Goal: Task Accomplishment & Management: Complete application form

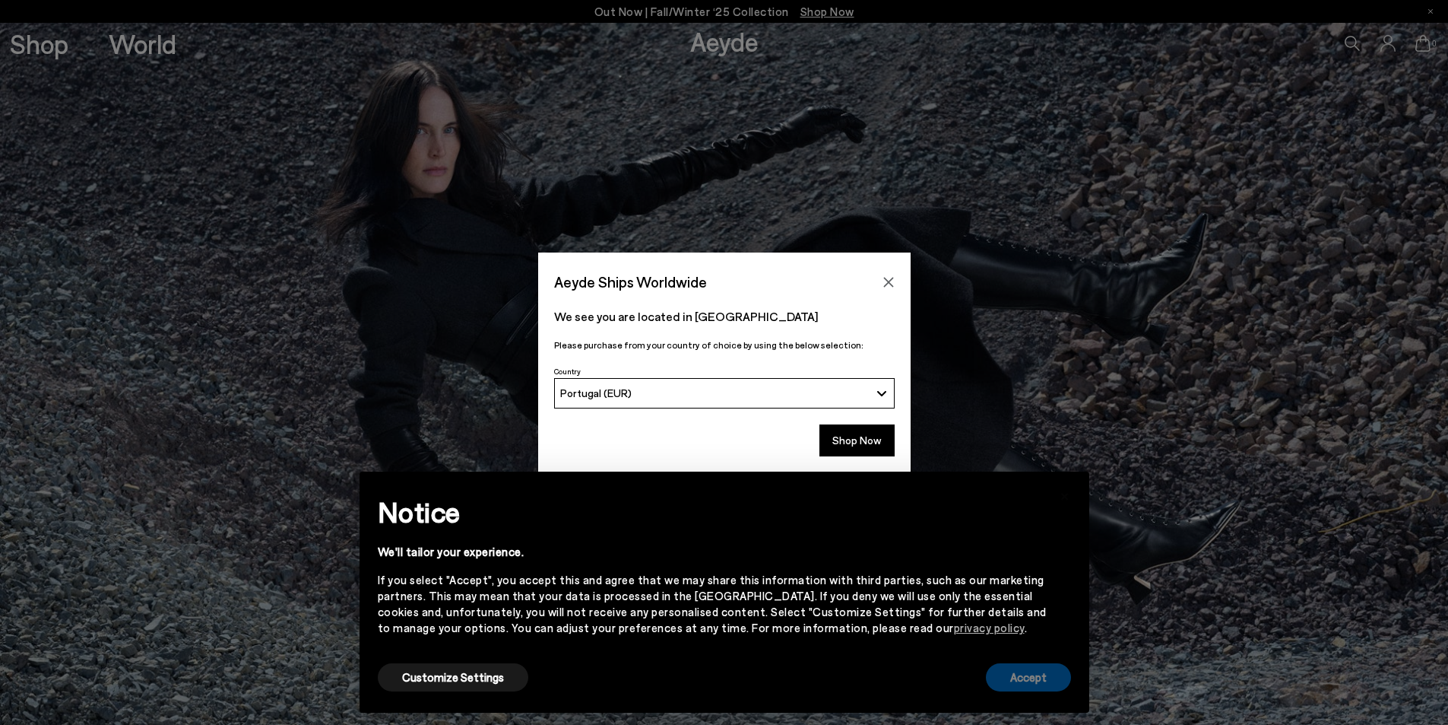
click at [1032, 677] on button "Accept" at bounding box center [1028, 677] width 85 height 28
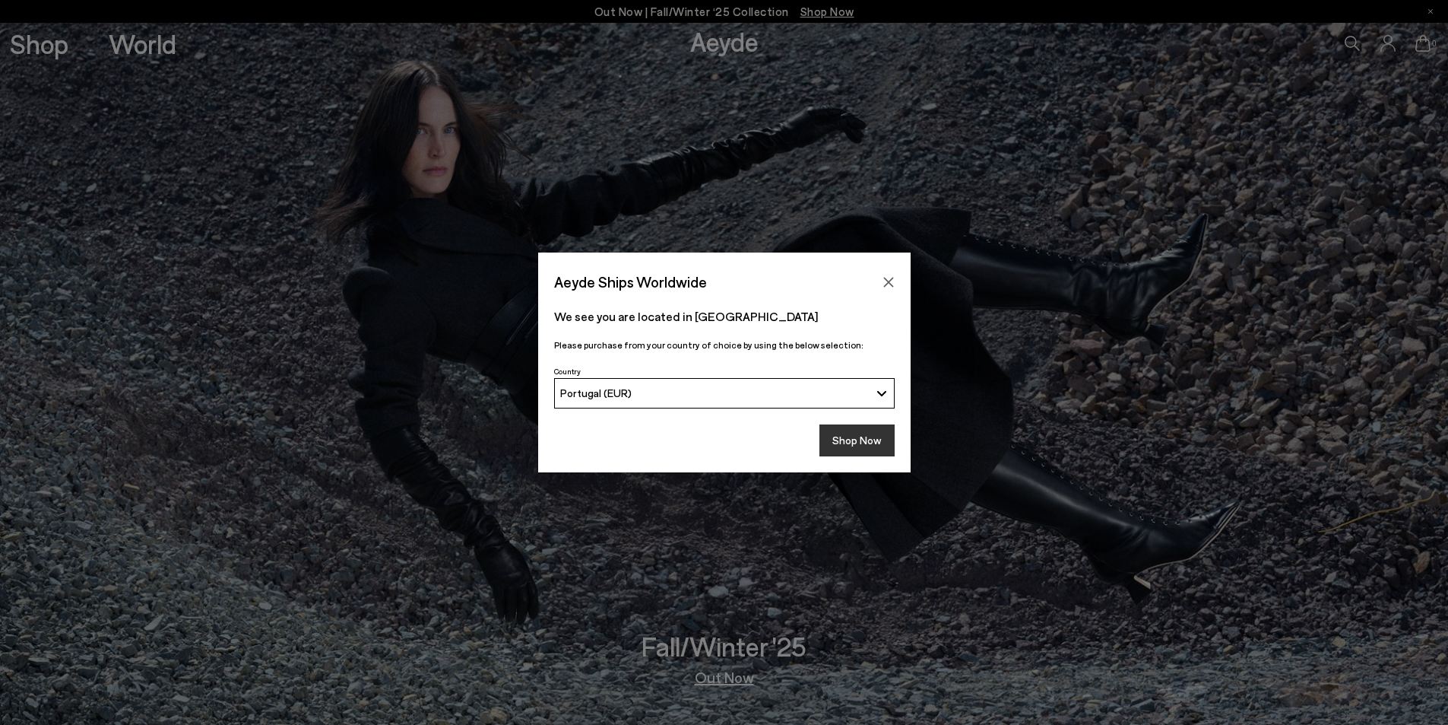
click at [829, 442] on button "Shop Now" at bounding box center [857, 440] width 75 height 32
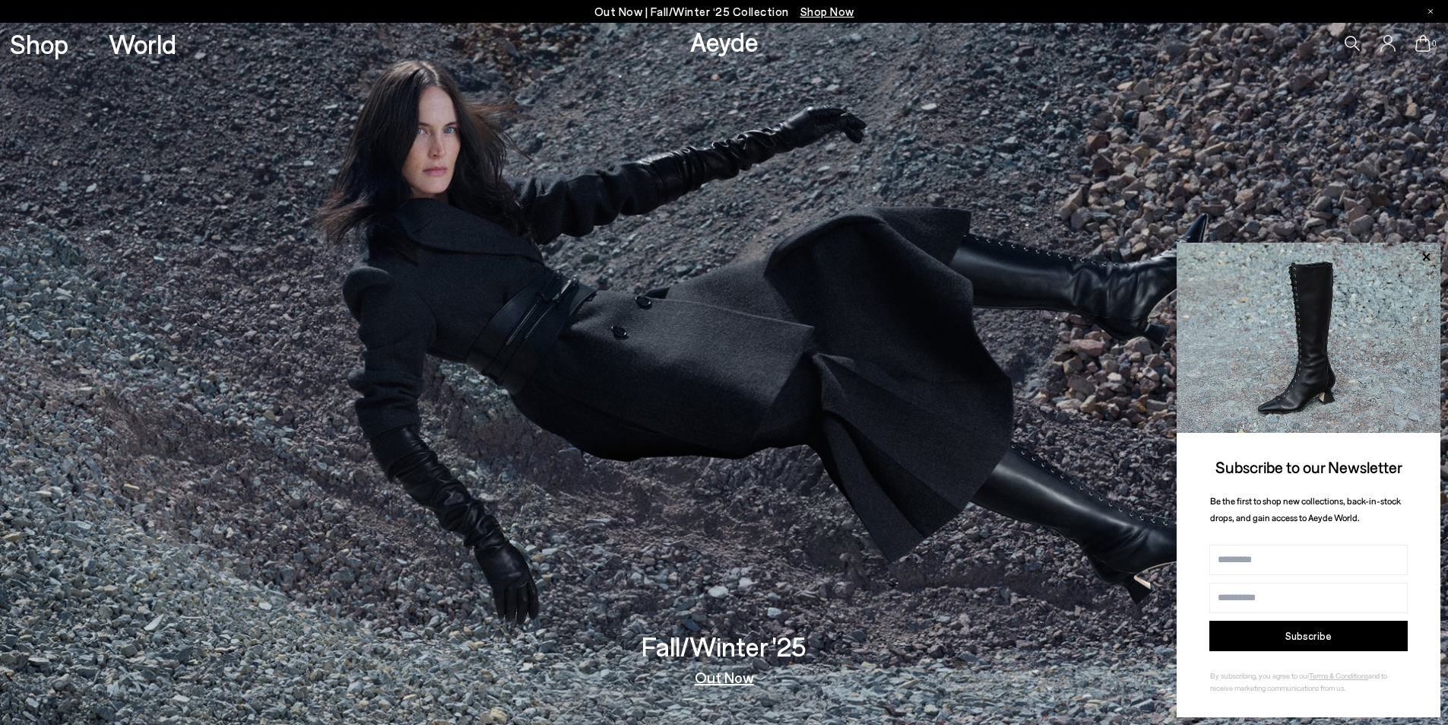
click at [1356, 46] on icon at bounding box center [1353, 43] width 15 height 15
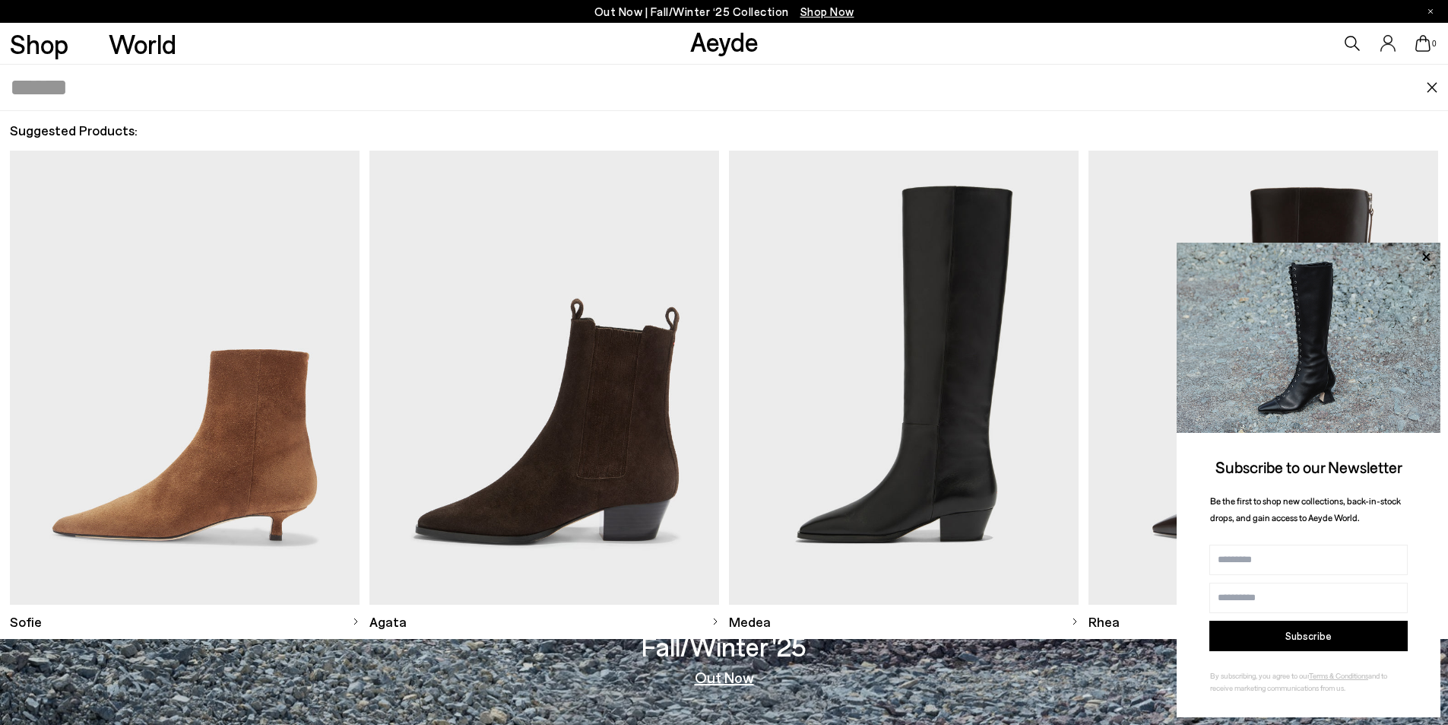
click at [198, 100] on input "text" at bounding box center [718, 88] width 1416 height 46
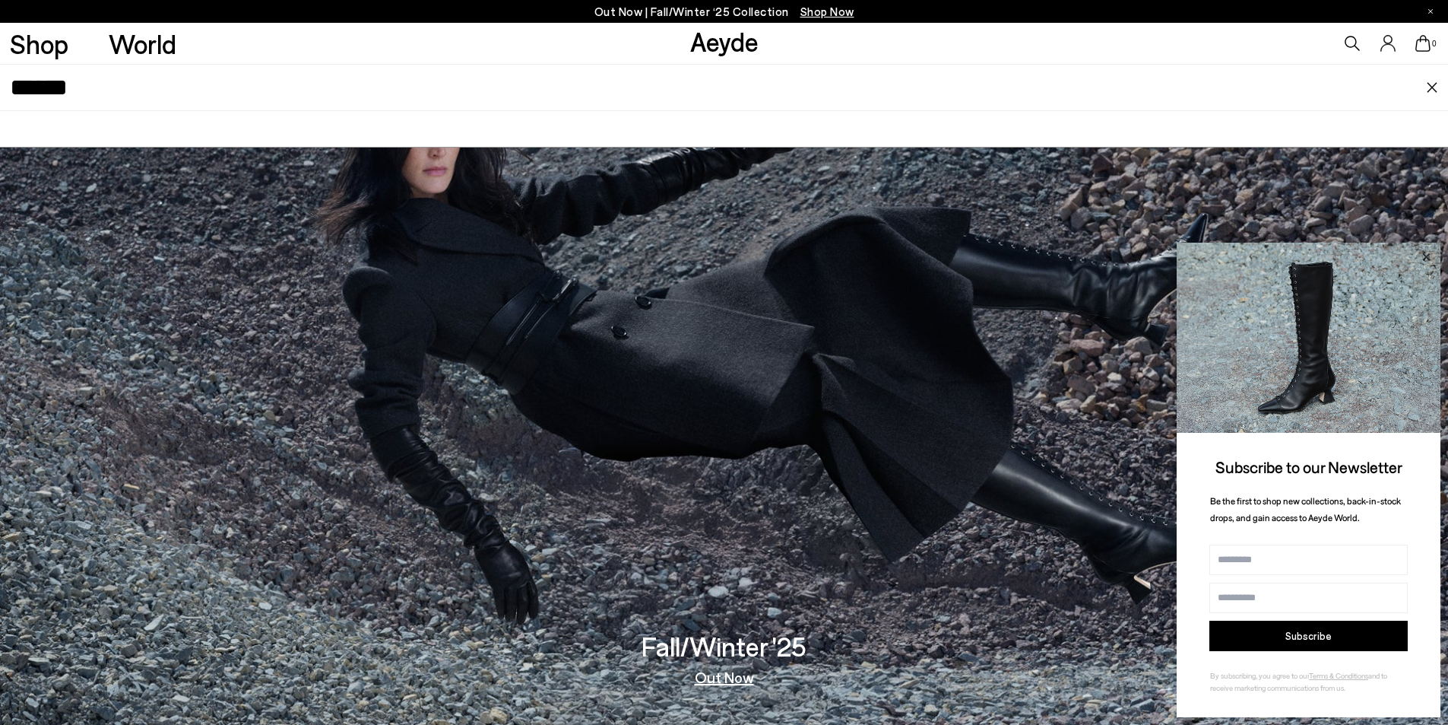
click at [1425, 255] on icon at bounding box center [1426, 256] width 8 height 8
click at [135, 92] on input "******" at bounding box center [718, 88] width 1416 height 46
type input "**********"
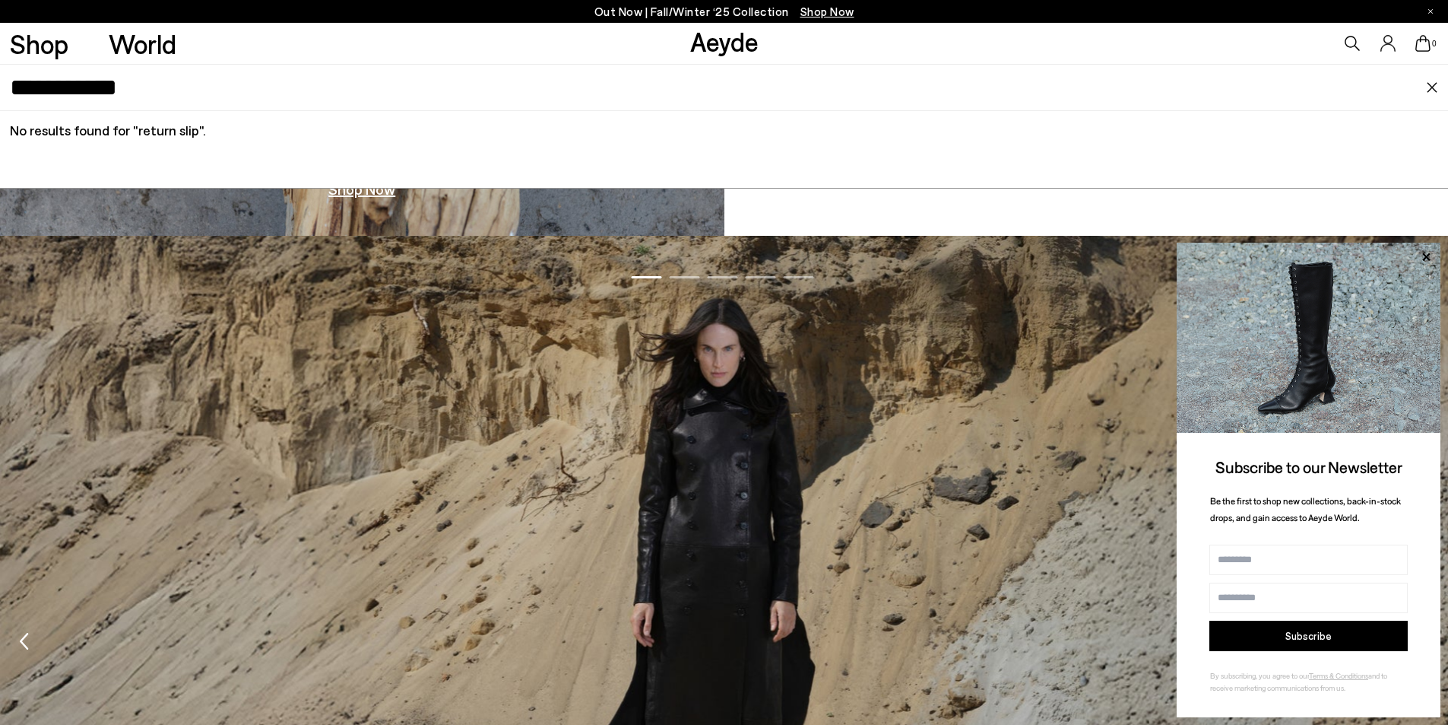
scroll to position [2357, 0]
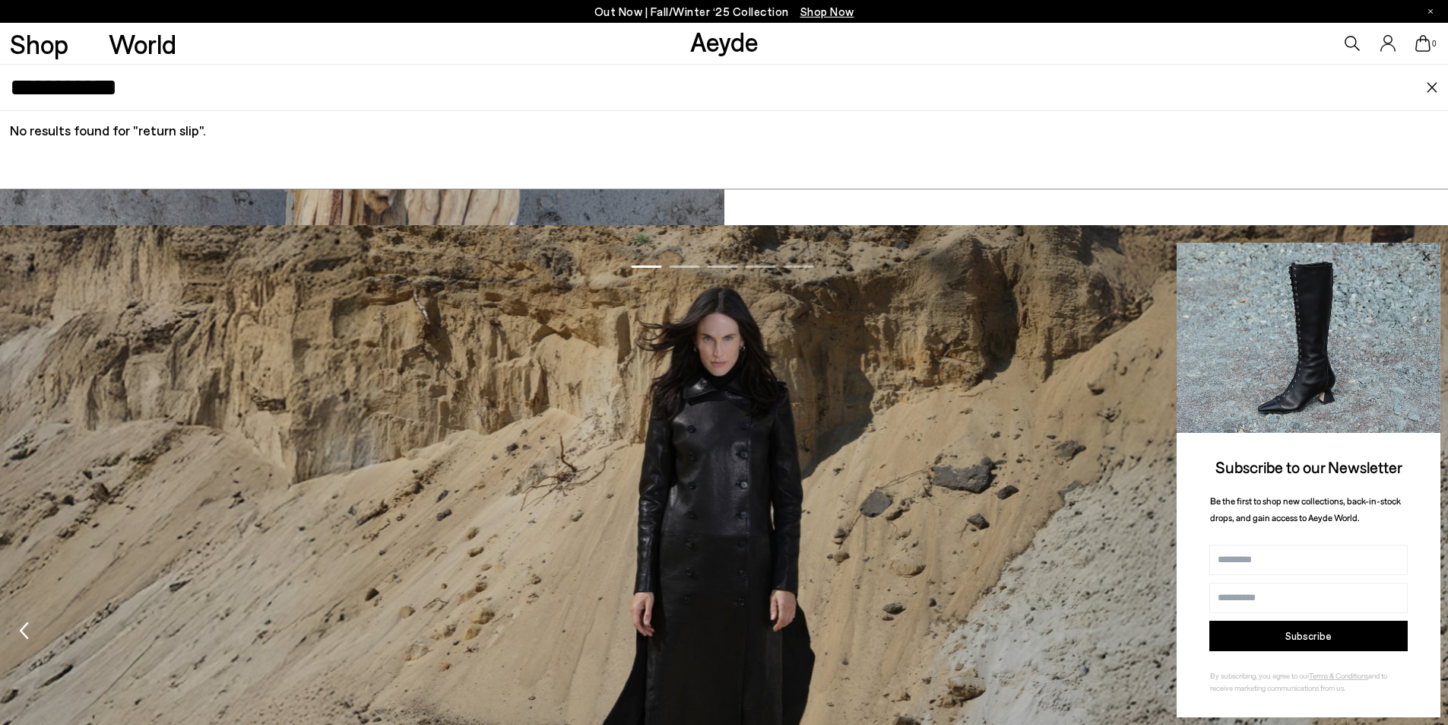
click at [1424, 254] on icon at bounding box center [1426, 256] width 8 height 8
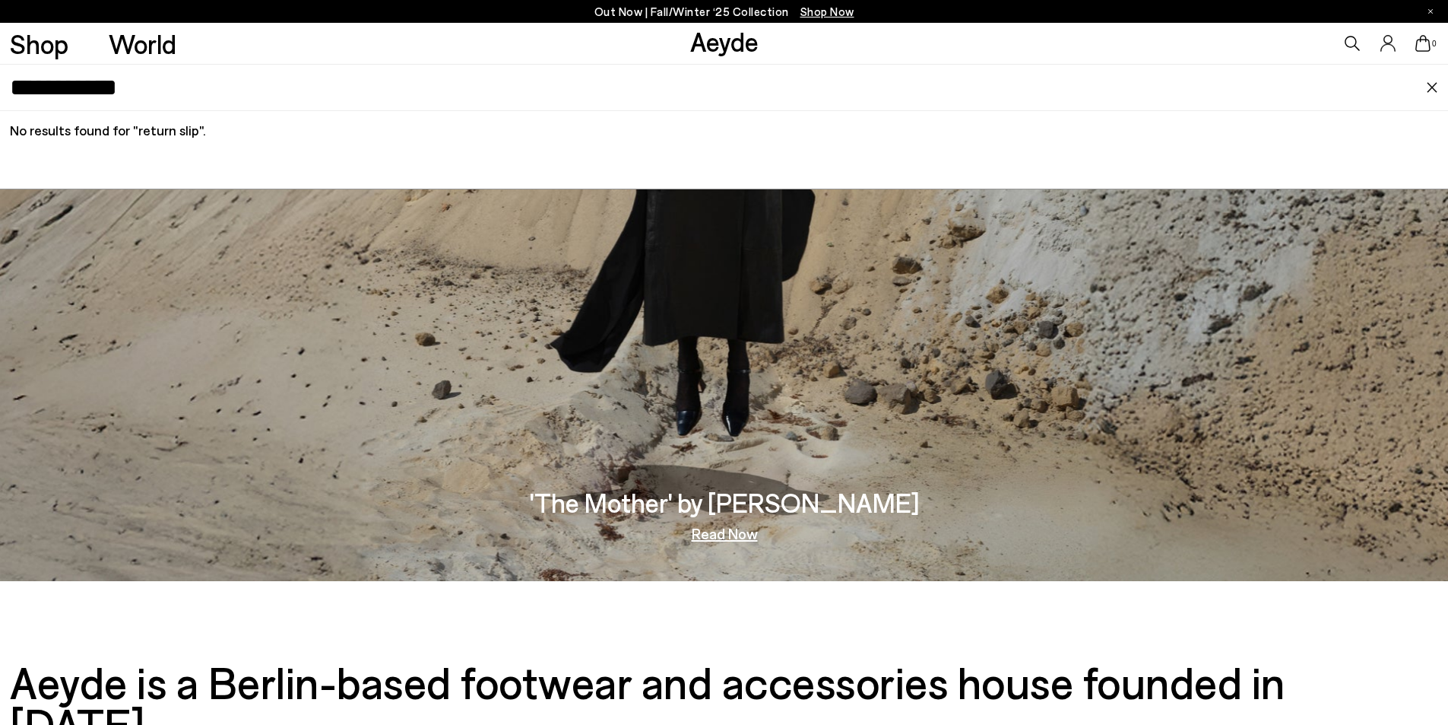
scroll to position [3117, 0]
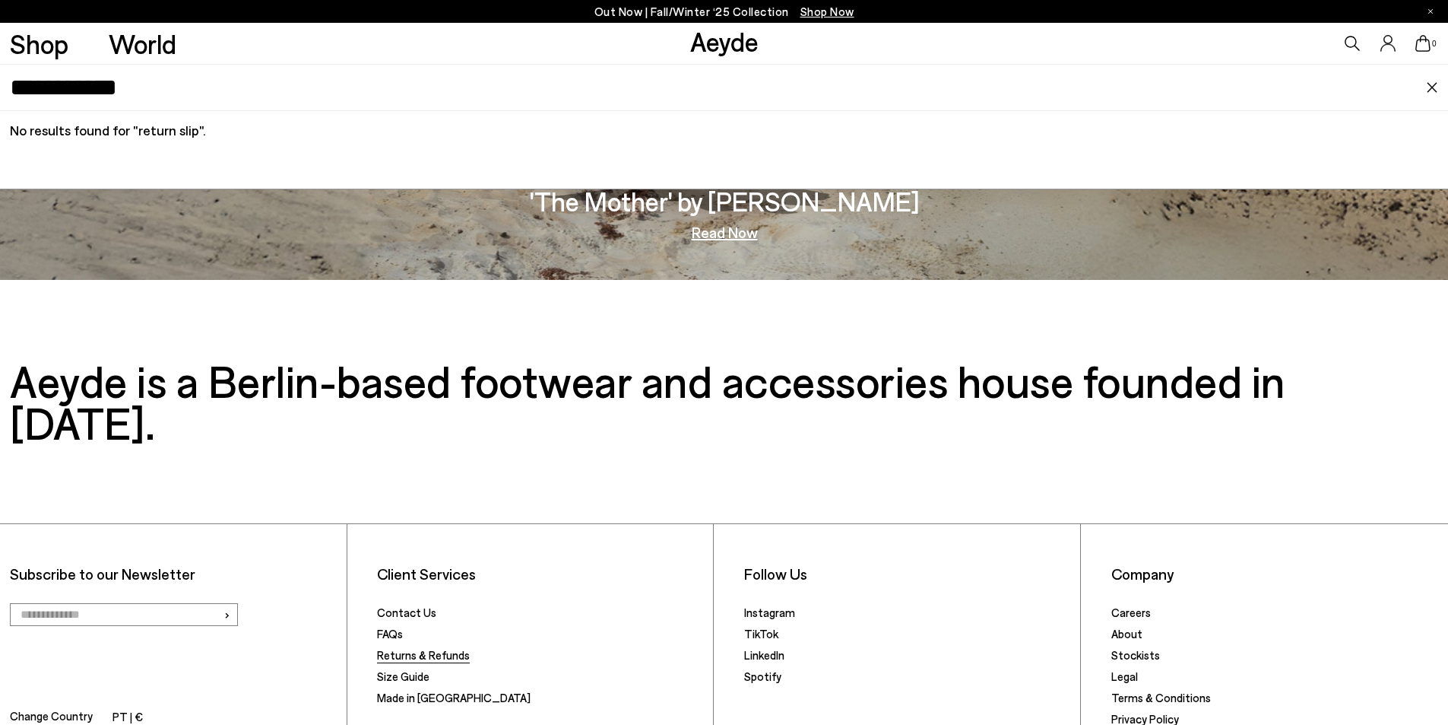
click at [397, 648] on link "Returns & Refunds" at bounding box center [423, 655] width 93 height 14
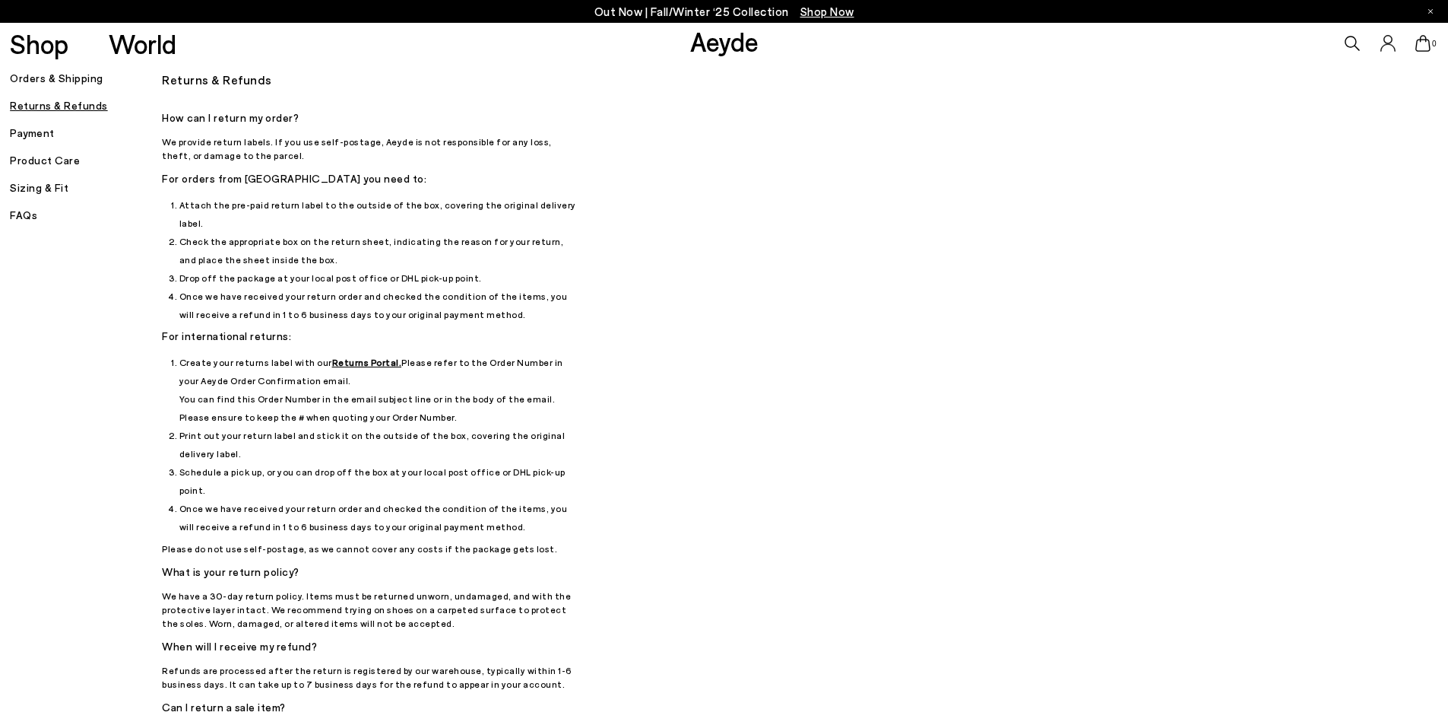
click at [361, 357] on u "Returns Portal." at bounding box center [367, 362] width 70 height 11
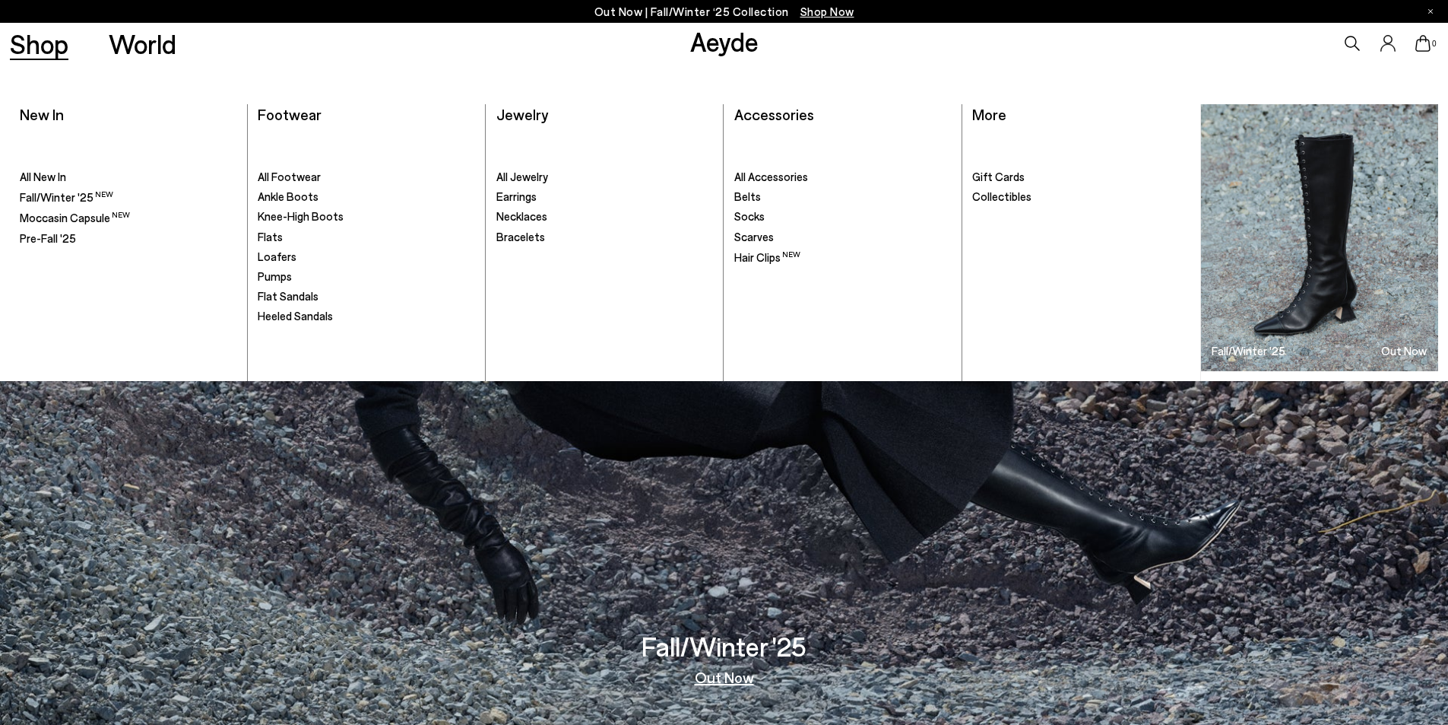
click at [42, 57] on link "Shop" at bounding box center [39, 43] width 59 height 27
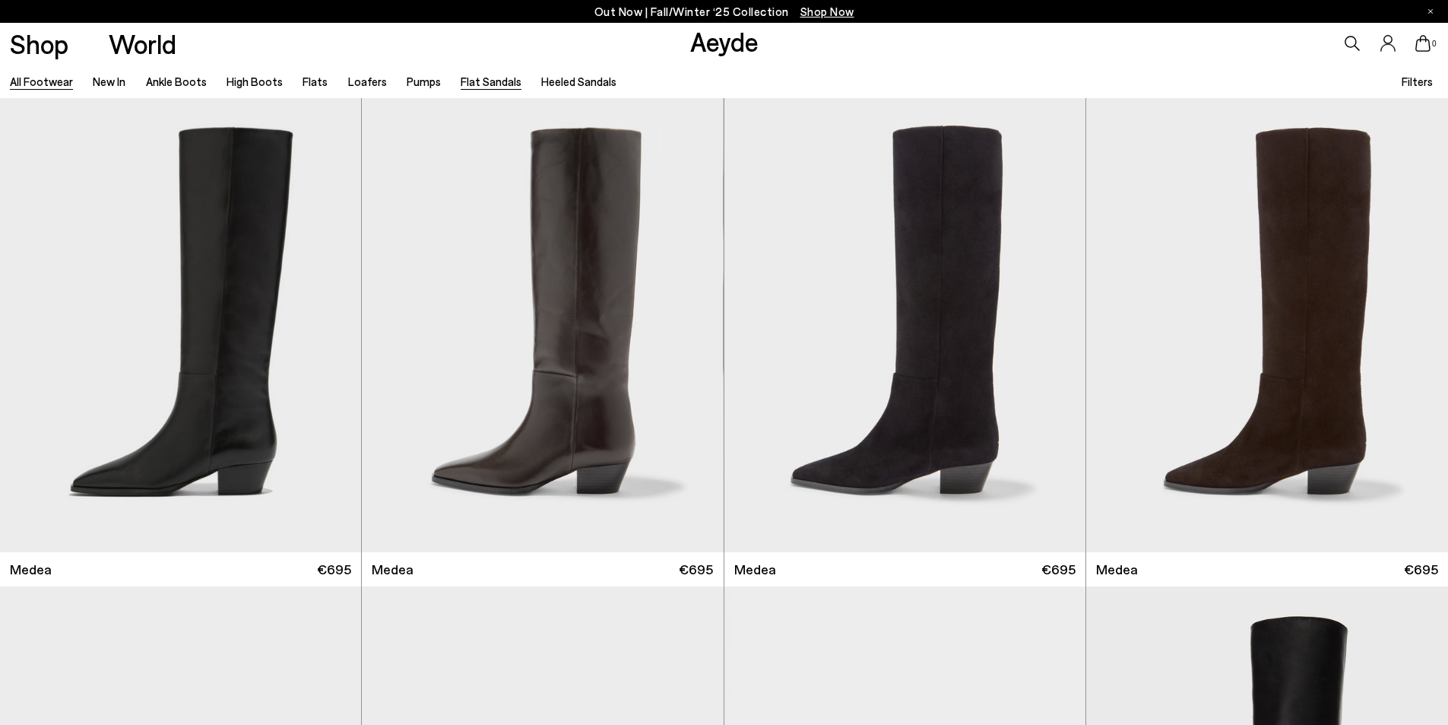
click at [488, 86] on link "Flat Sandals" at bounding box center [491, 82] width 61 height 14
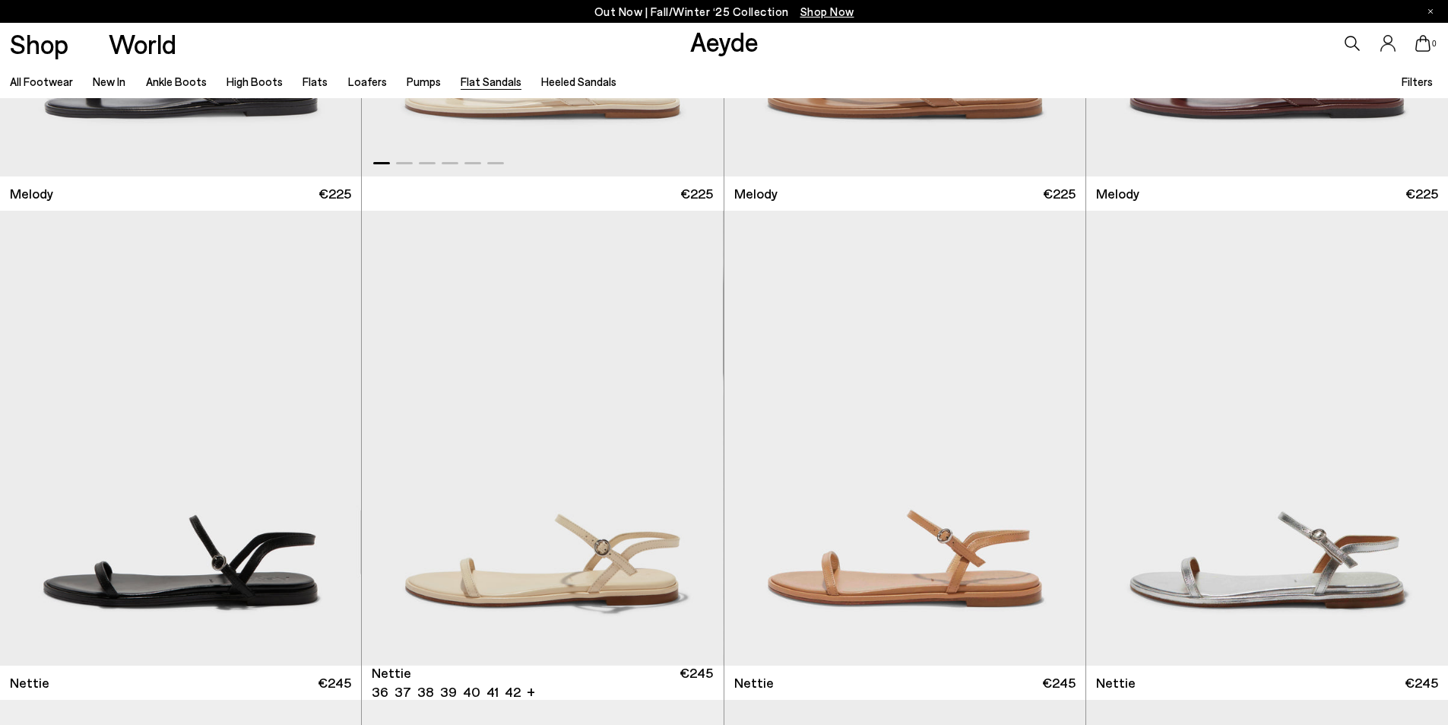
scroll to position [760, 0]
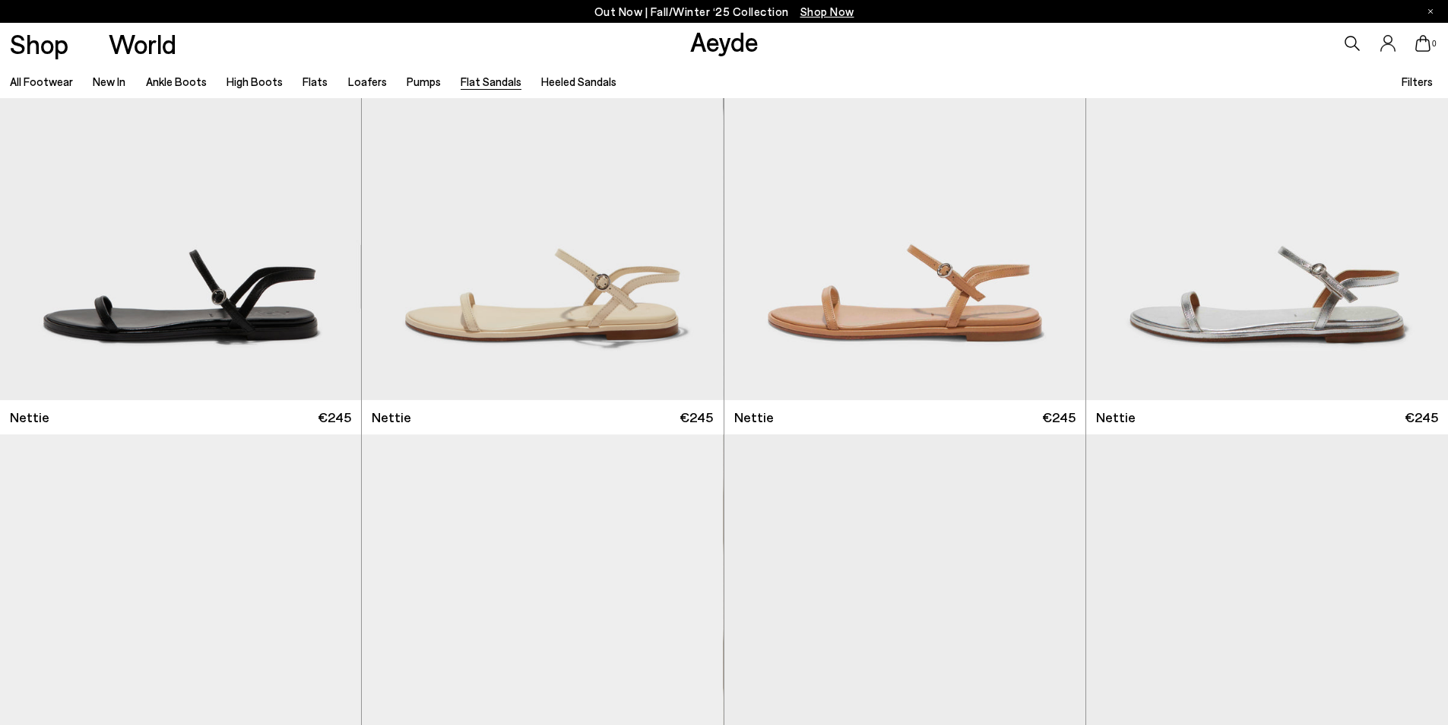
scroll to position [456, 0]
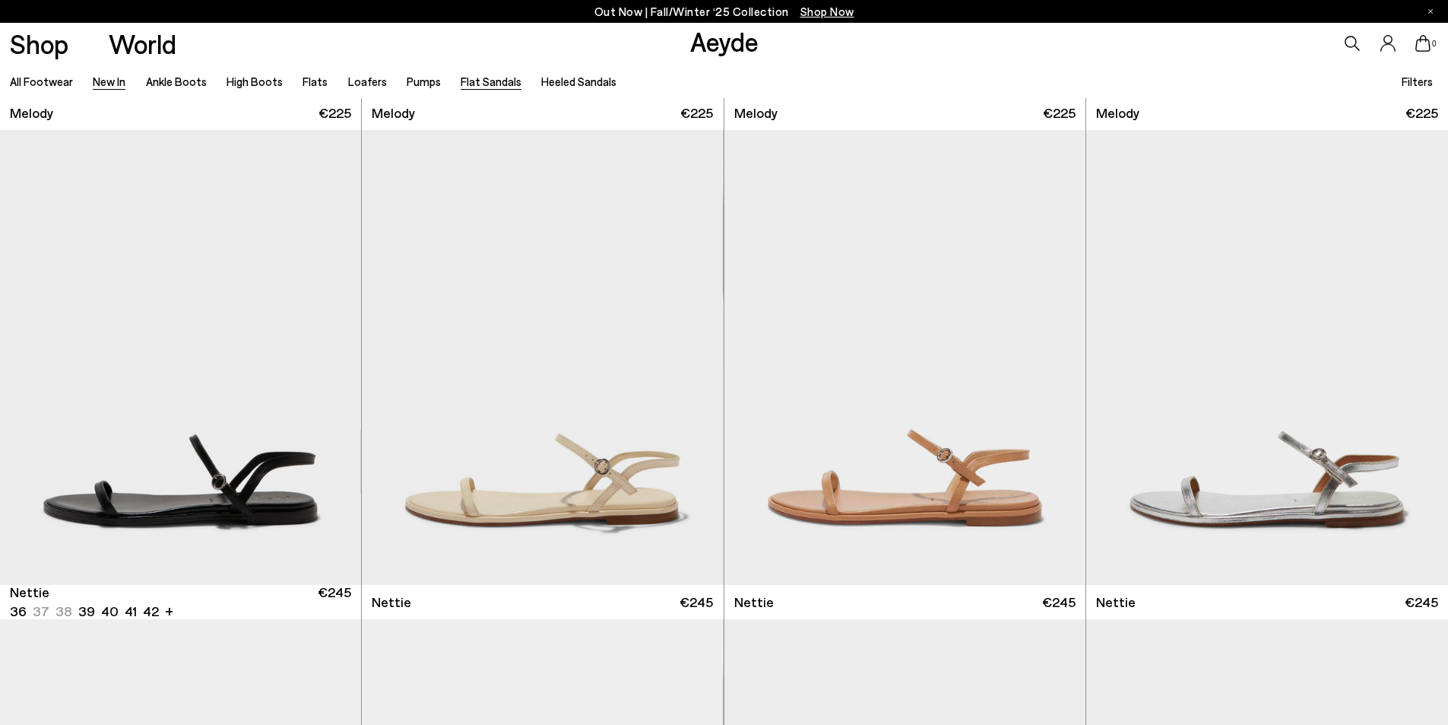
click at [101, 80] on link "New In" at bounding box center [109, 82] width 33 height 14
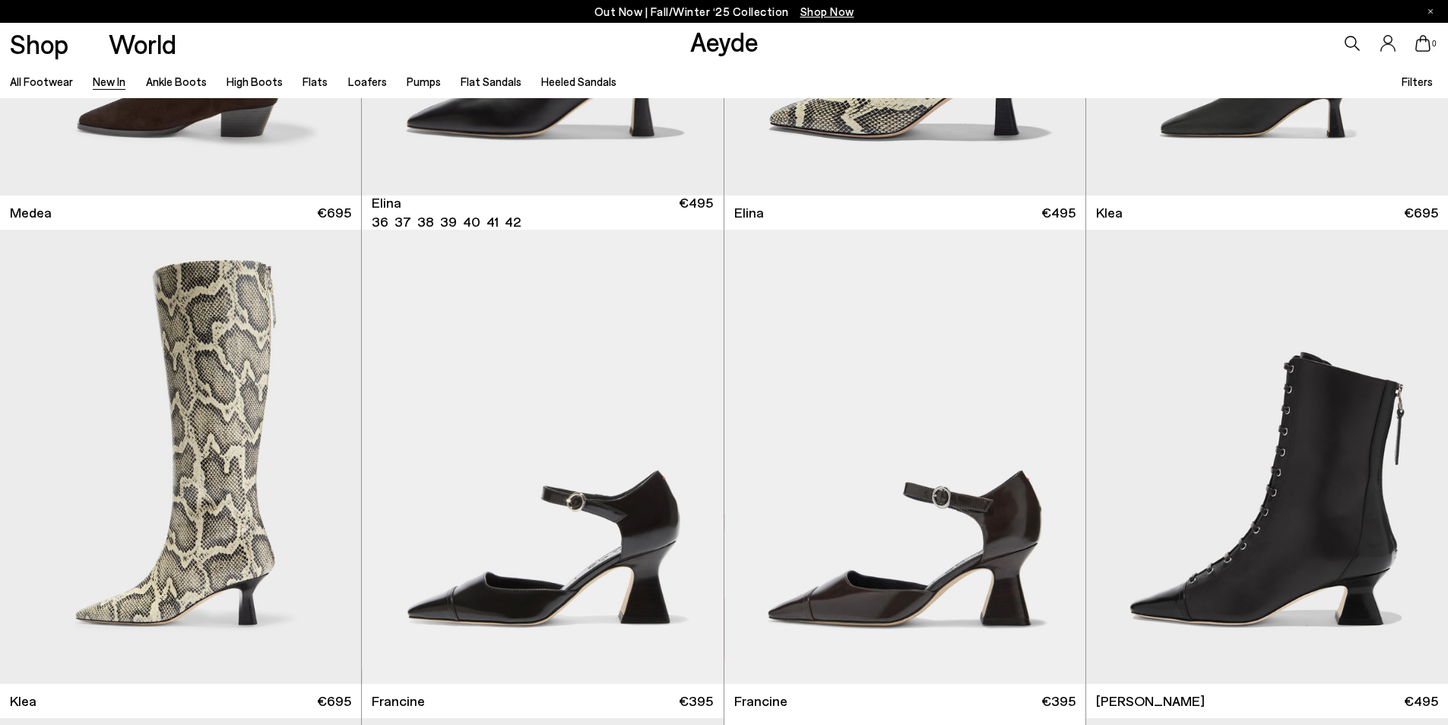
scroll to position [1825, 0]
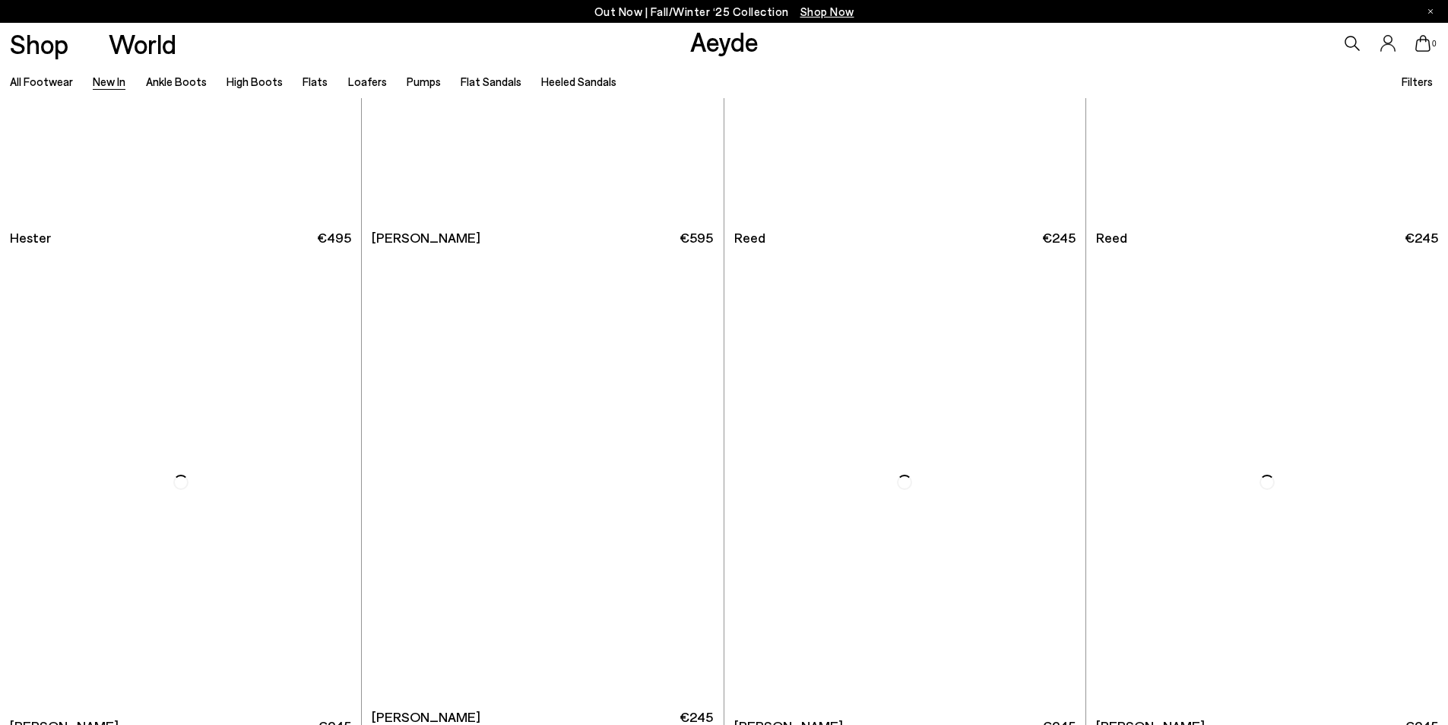
scroll to position [11860, 0]
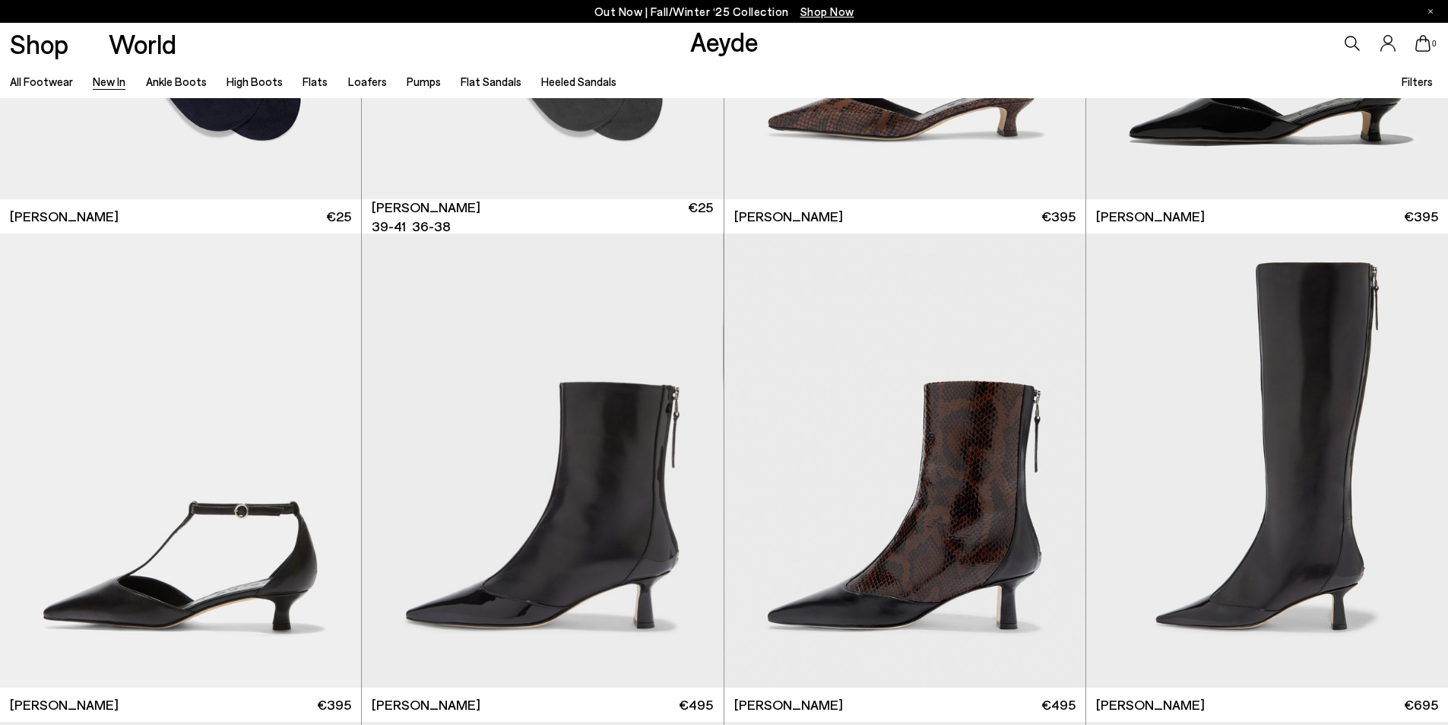
scroll to position [15205, 0]
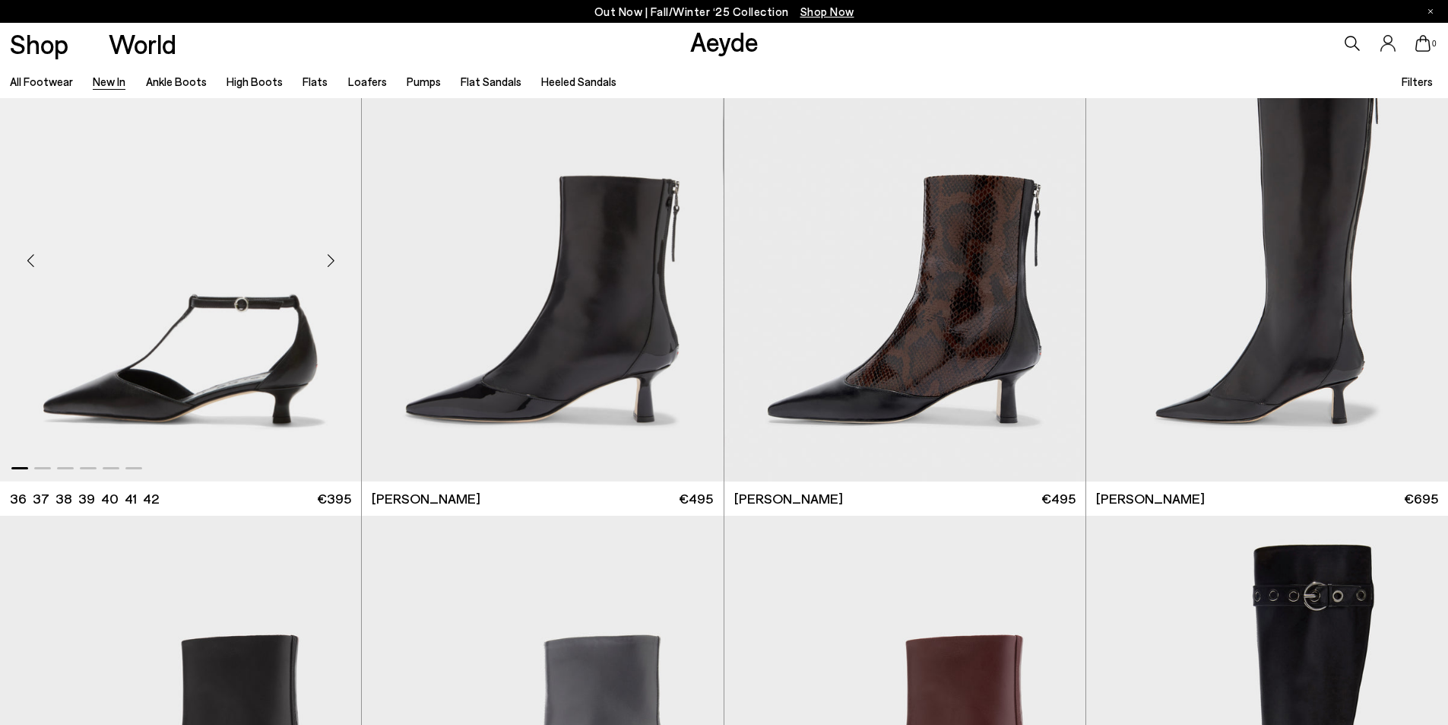
click at [167, 395] on img "1 / 6" at bounding box center [180, 254] width 361 height 454
click at [281, 447] on img "1 / 6" at bounding box center [180, 254] width 361 height 454
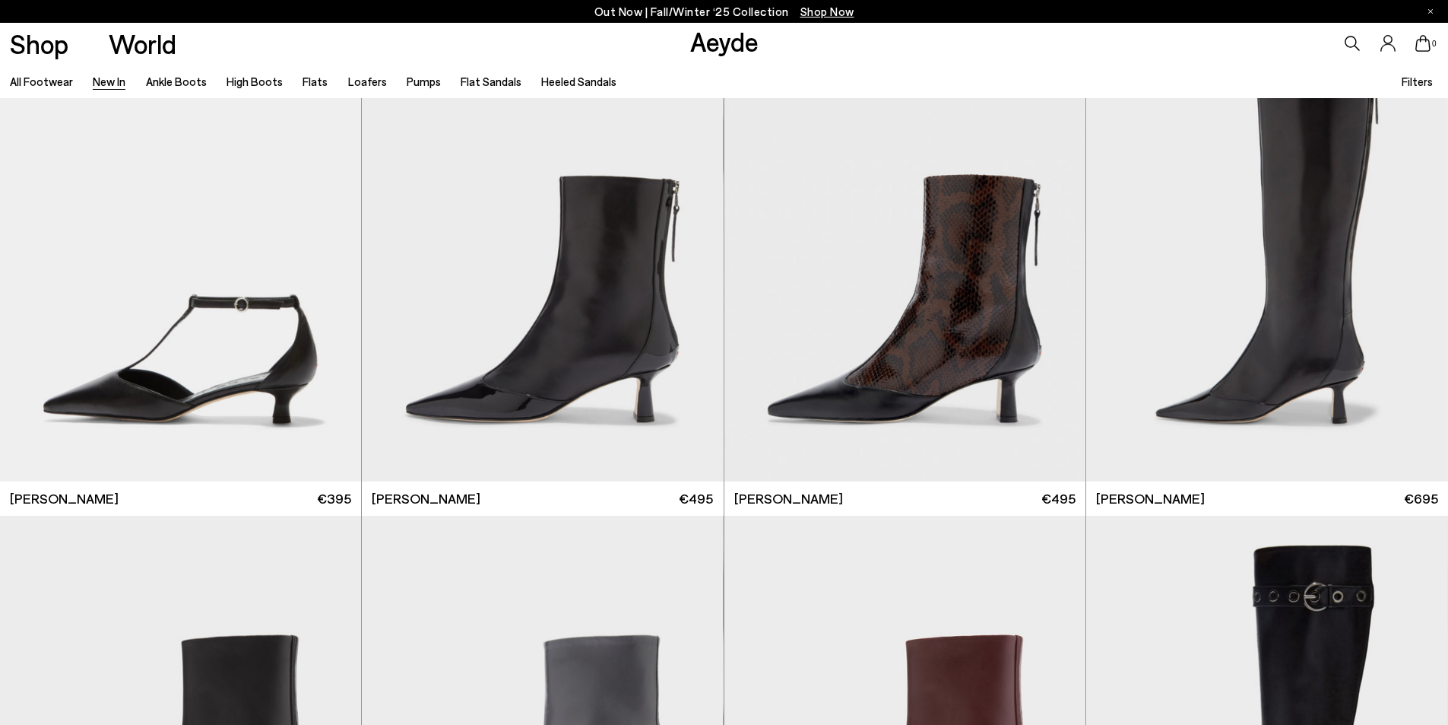
click at [487, 87] on link "Flat Sandals" at bounding box center [491, 82] width 61 height 14
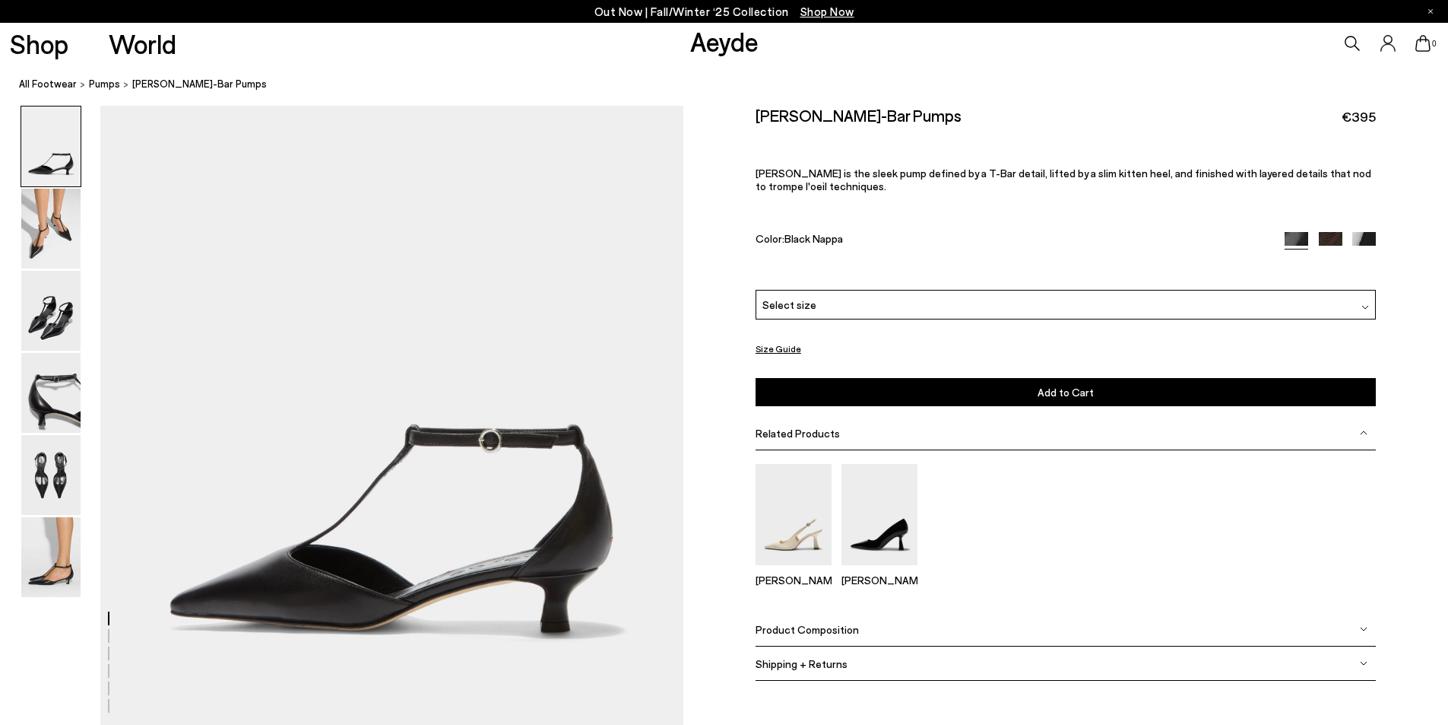
click at [864, 300] on div "Select size" at bounding box center [1066, 305] width 620 height 30
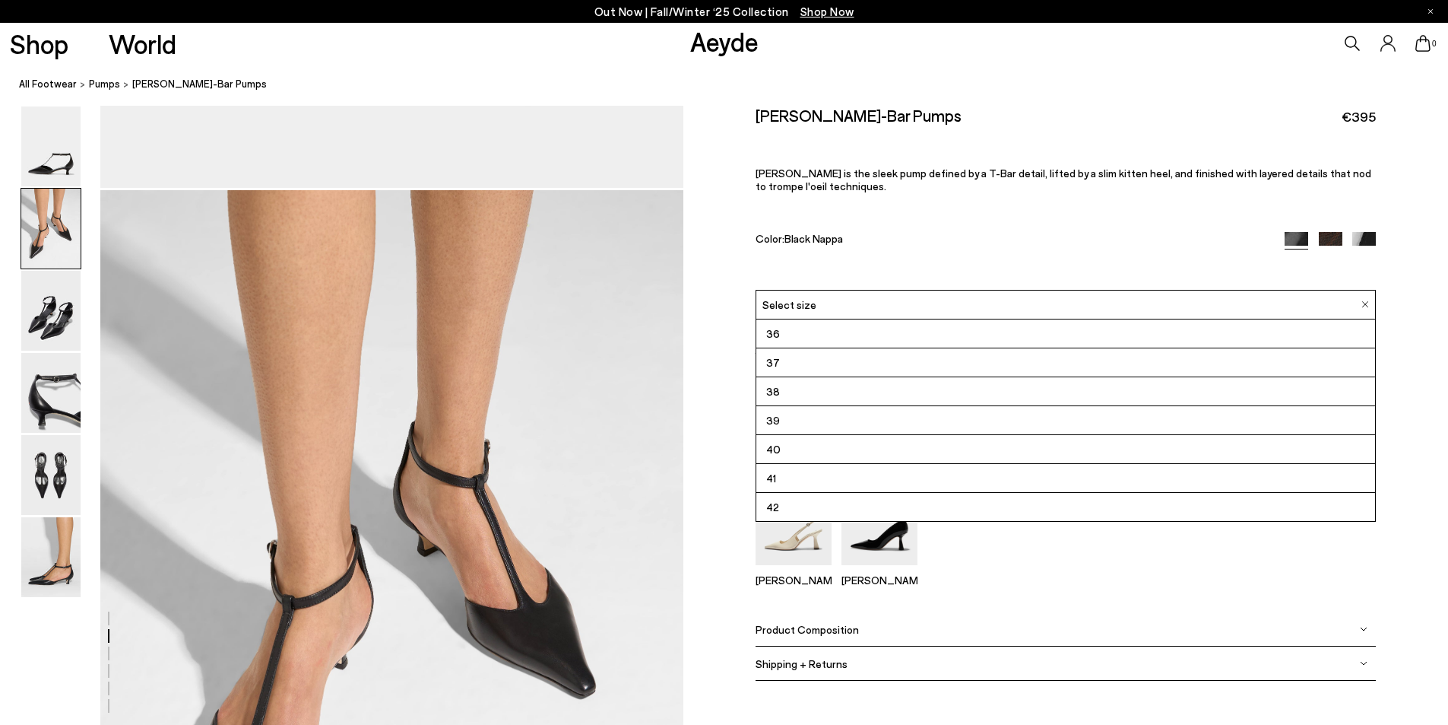
scroll to position [456, 0]
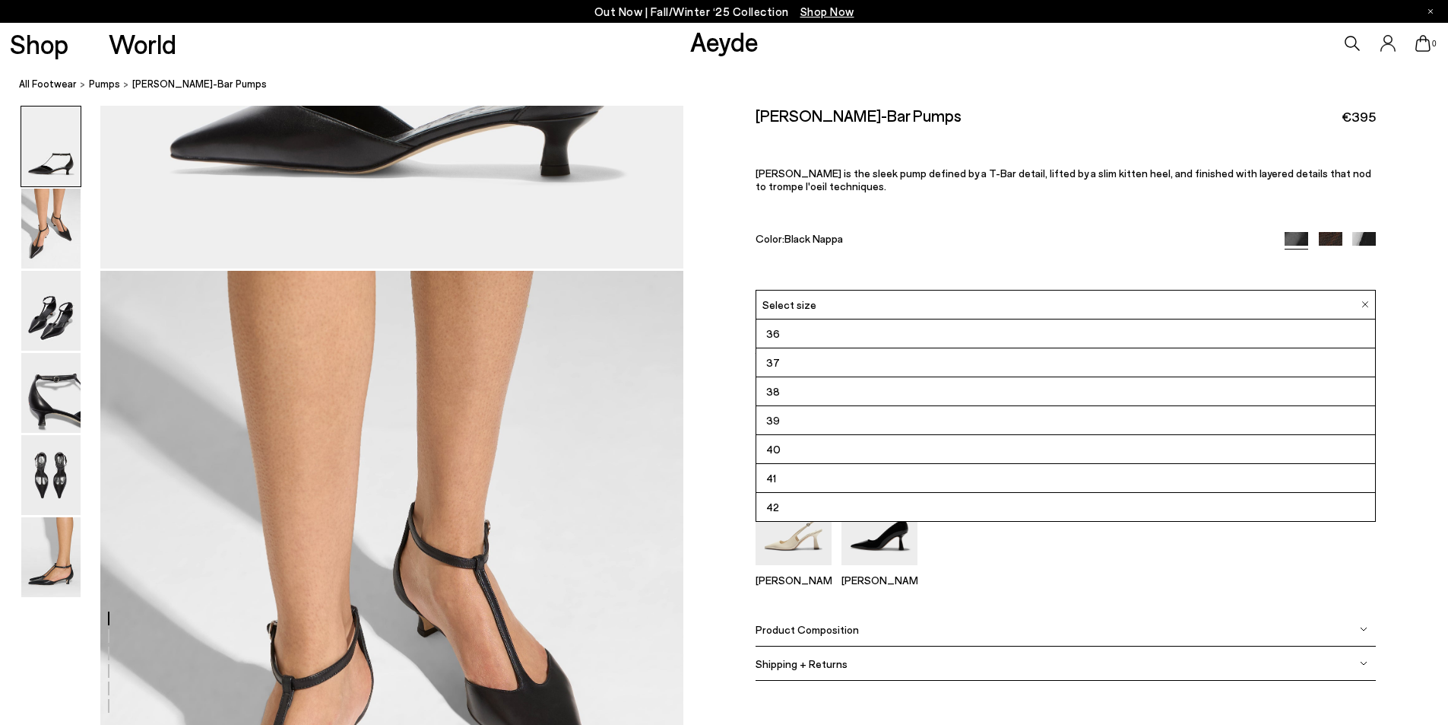
click at [375, 73] on nav "All Footwear pumps [PERSON_NAME]-Bar Pumps" at bounding box center [733, 85] width 1429 height 42
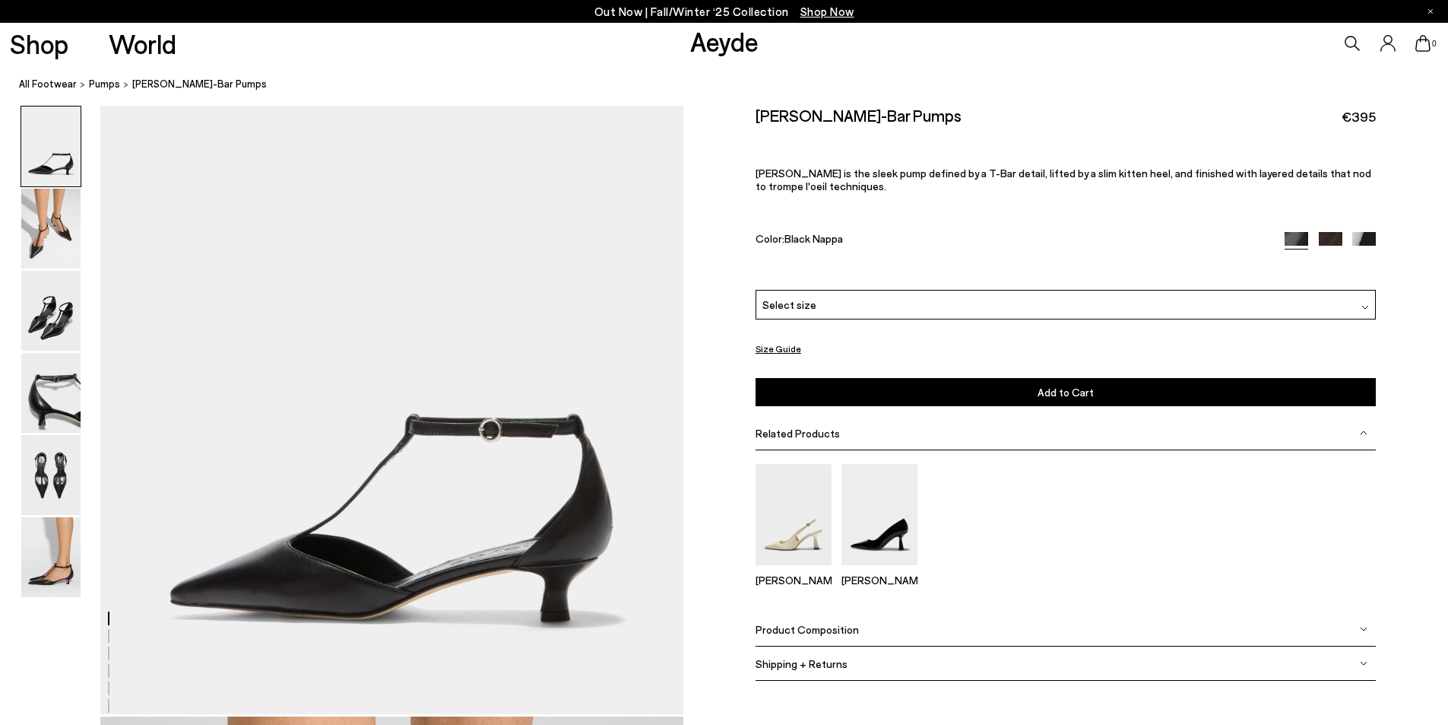
scroll to position [0, 0]
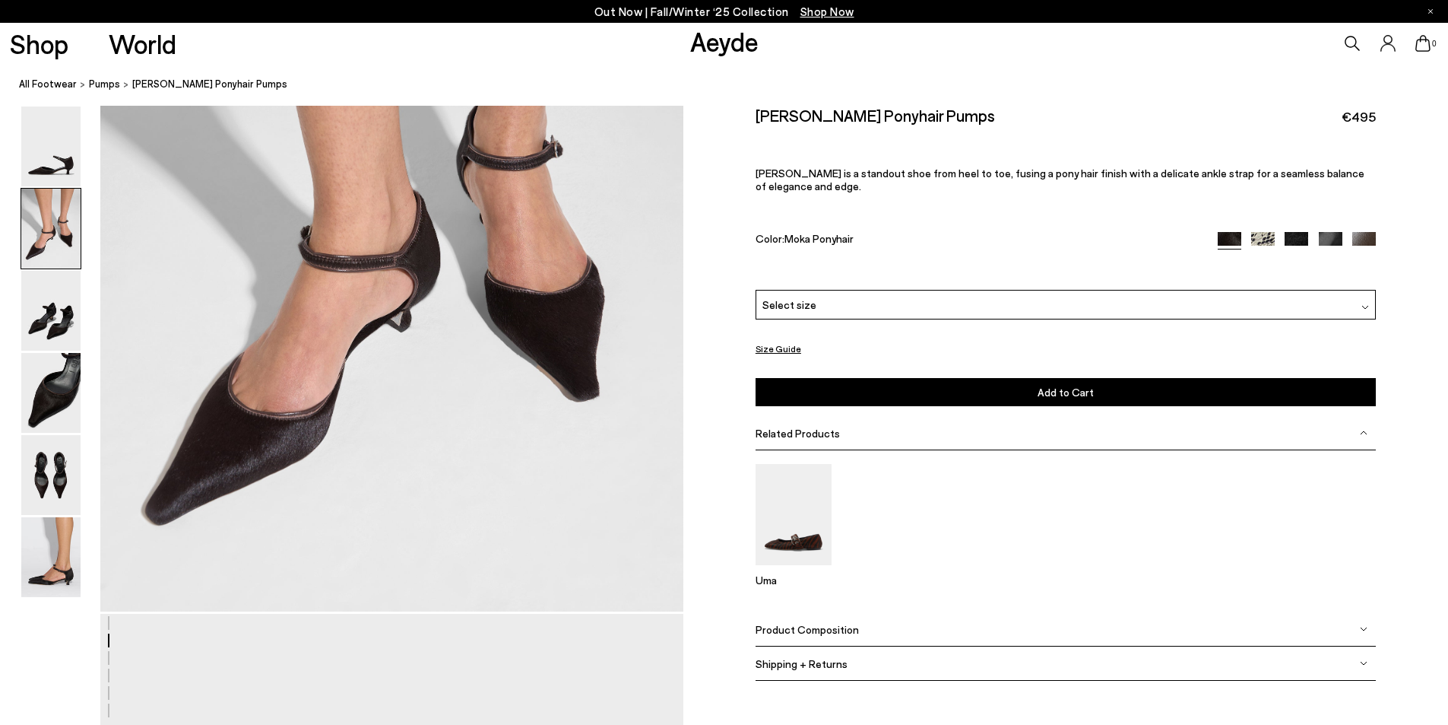
scroll to position [684, 0]
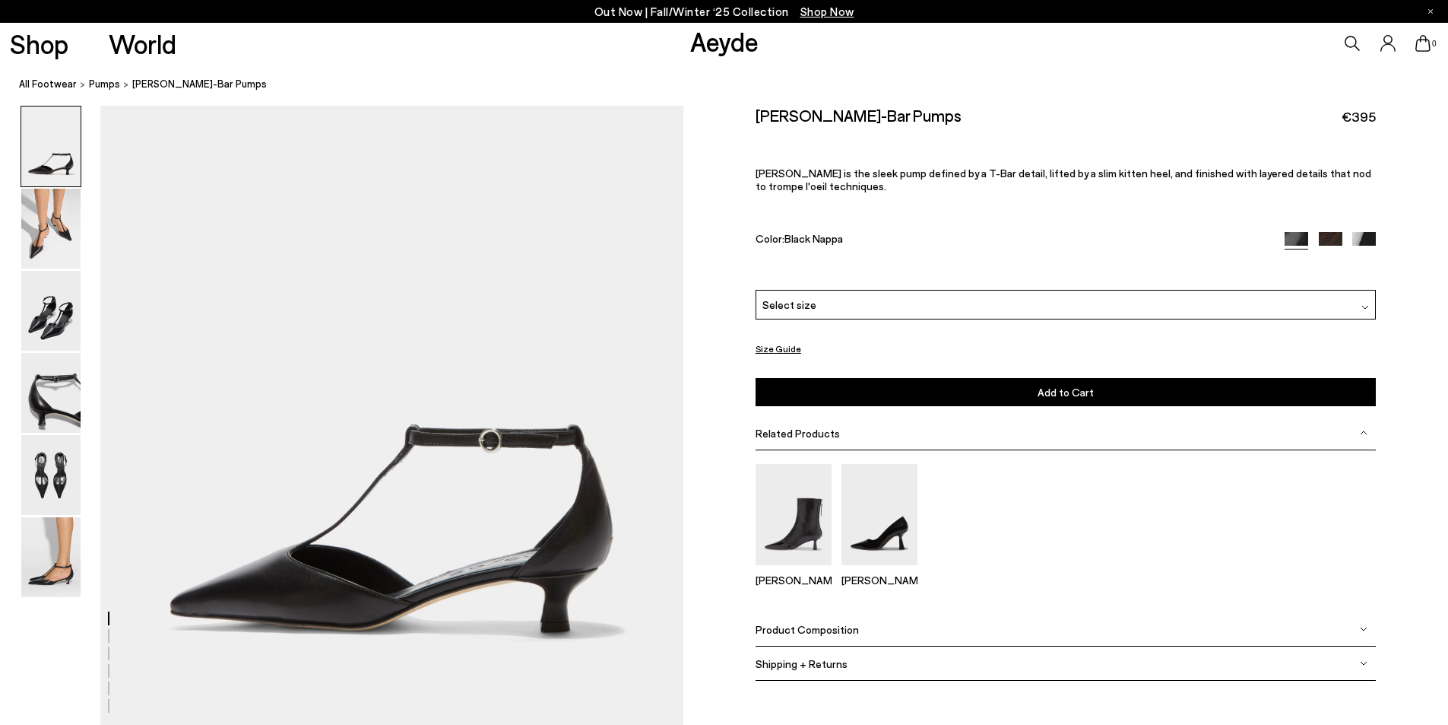
click at [792, 350] on button "Size Guide" at bounding box center [779, 348] width 46 height 19
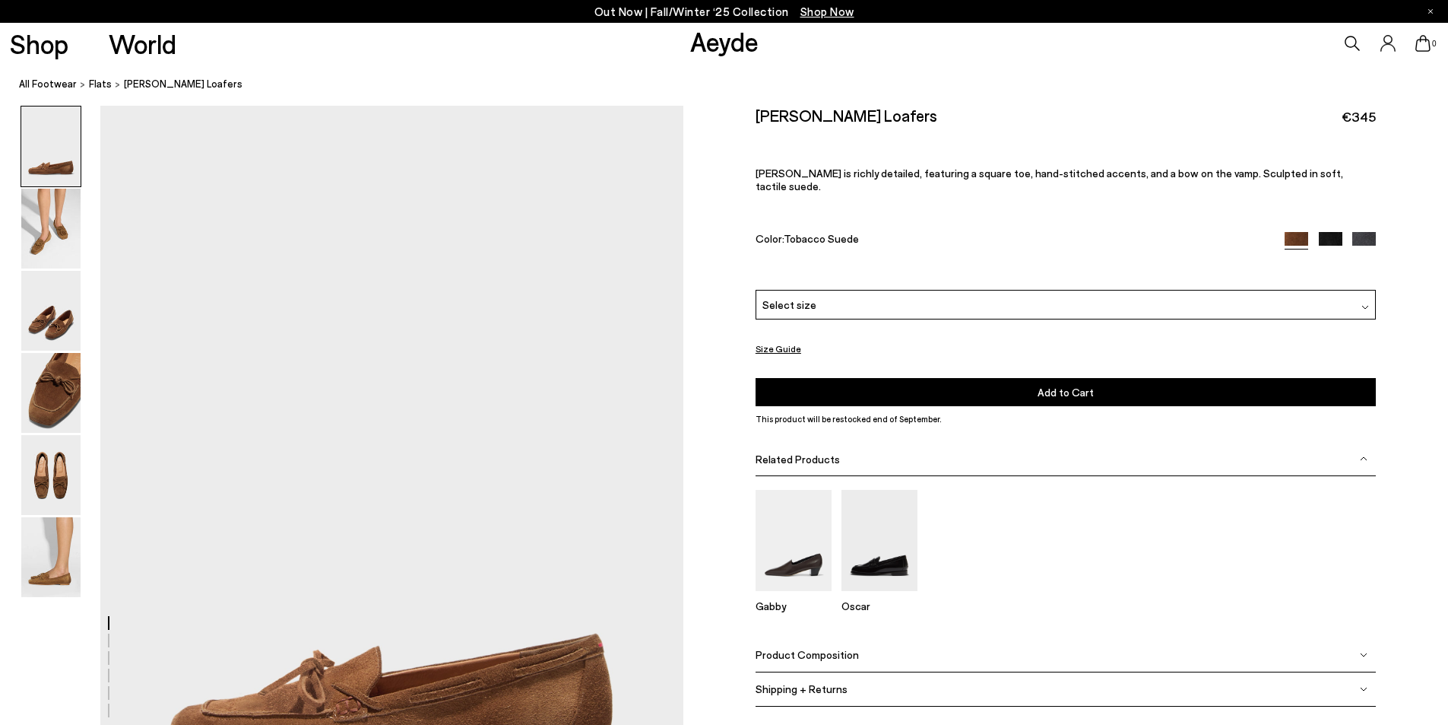
click at [775, 339] on button "Size Guide" at bounding box center [779, 348] width 46 height 19
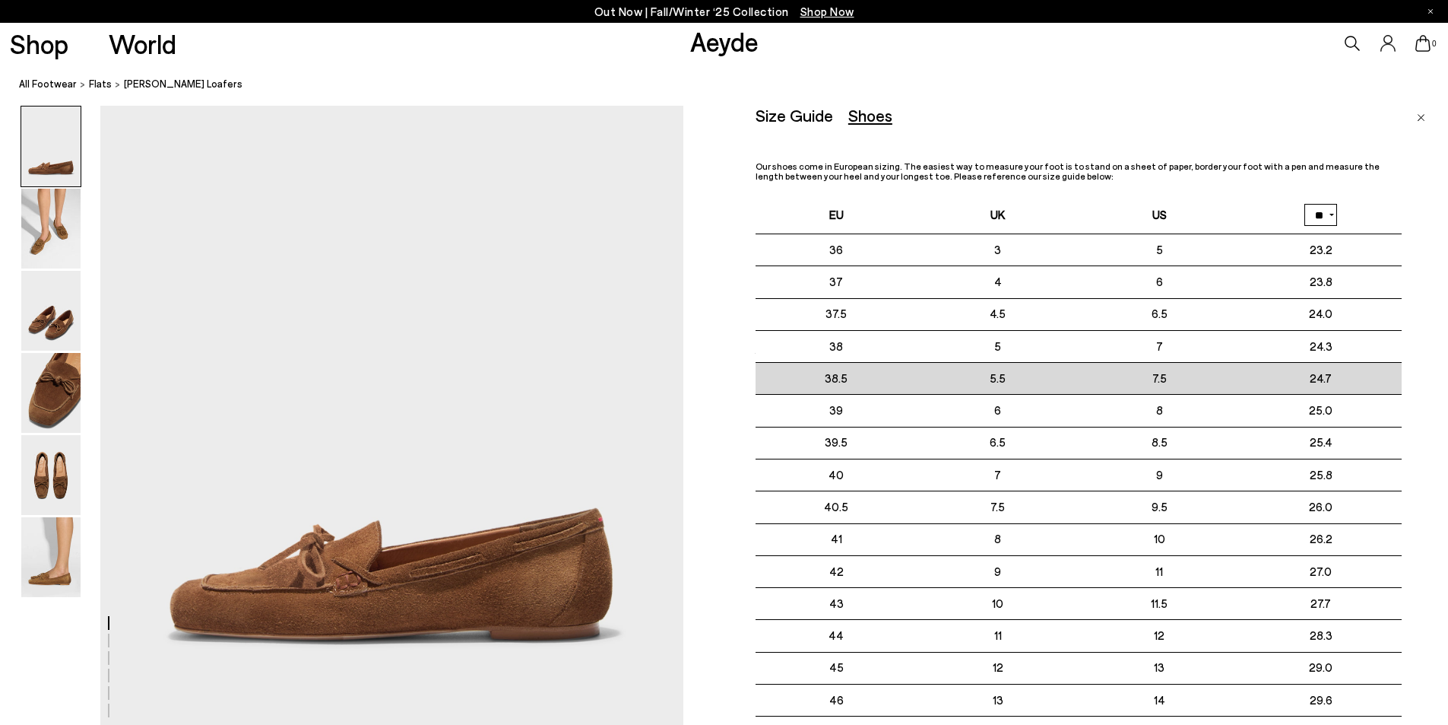
scroll to position [152, 0]
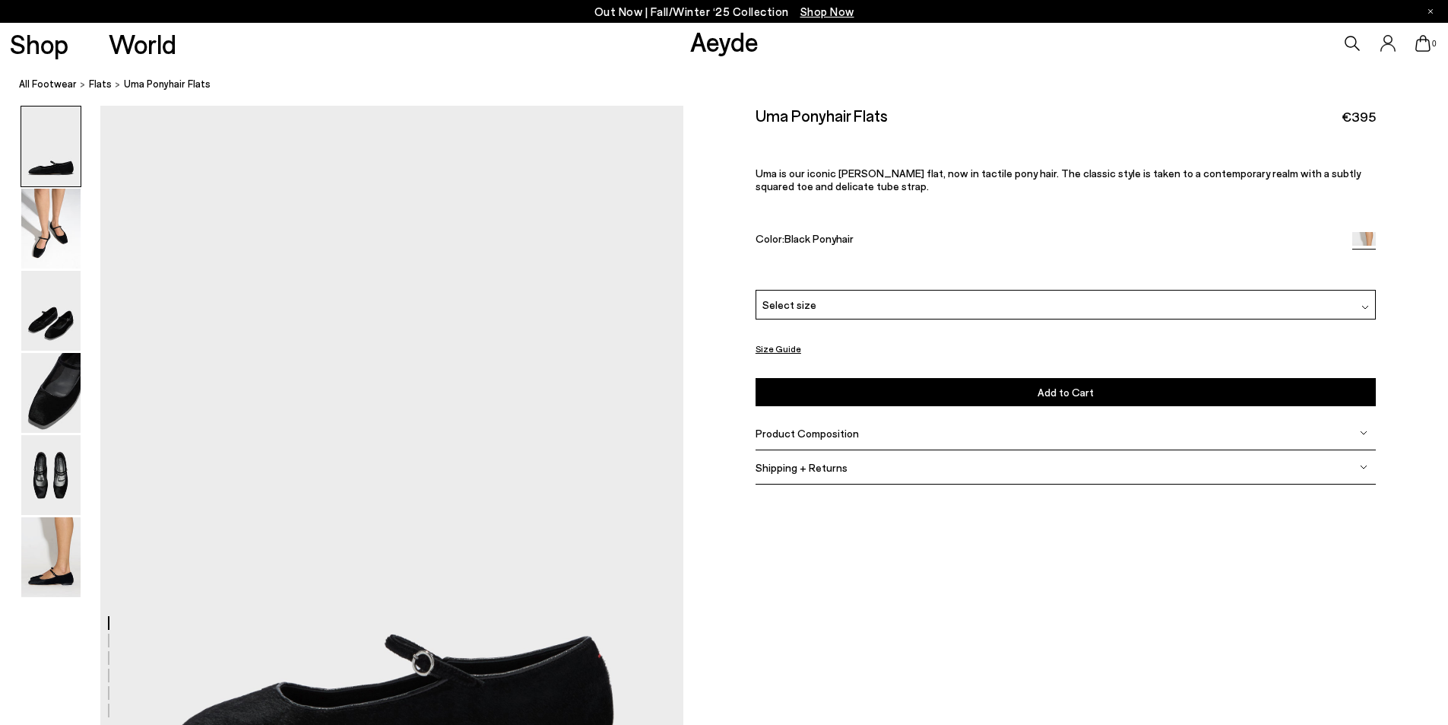
click at [779, 345] on button "Size Guide" at bounding box center [779, 348] width 46 height 19
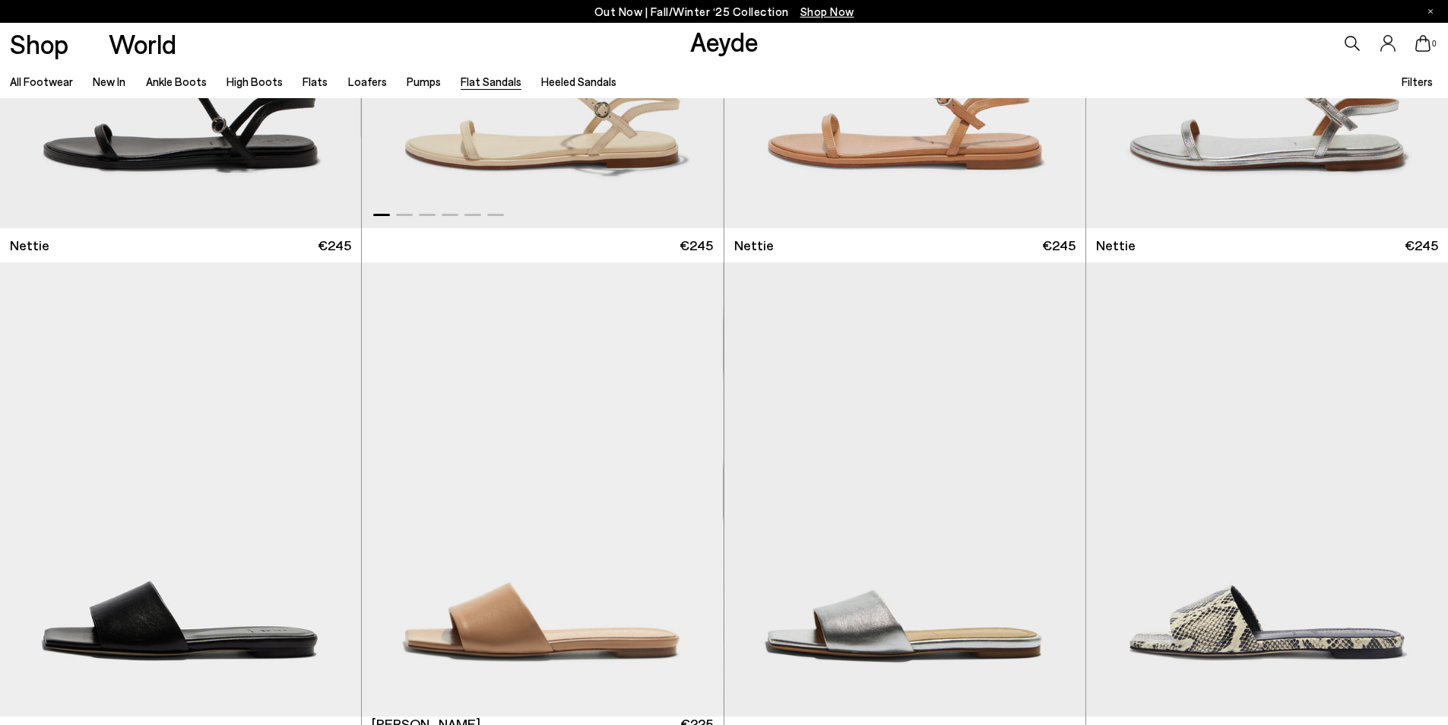
scroll to position [836, 0]
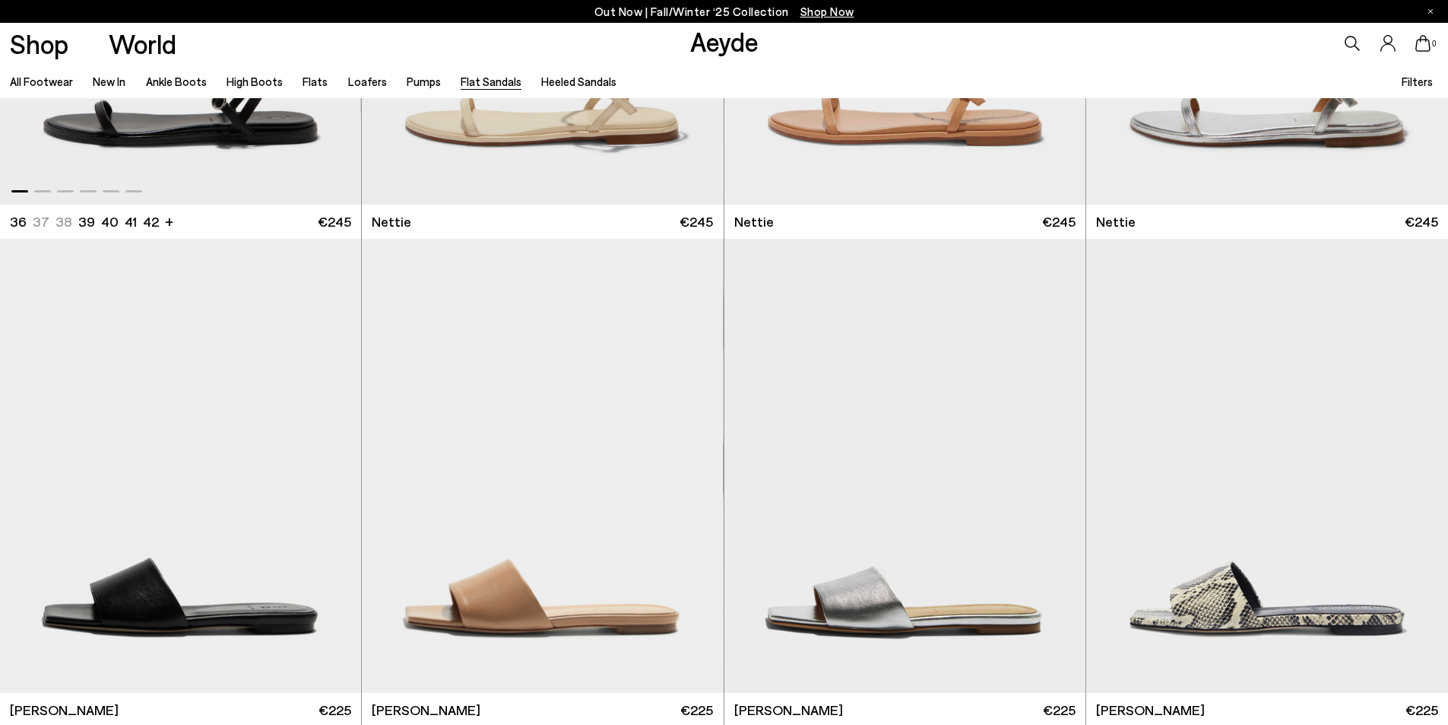
click at [258, 179] on div at bounding box center [180, 188] width 361 height 18
click at [1387, 41] on icon at bounding box center [1388, 43] width 15 height 17
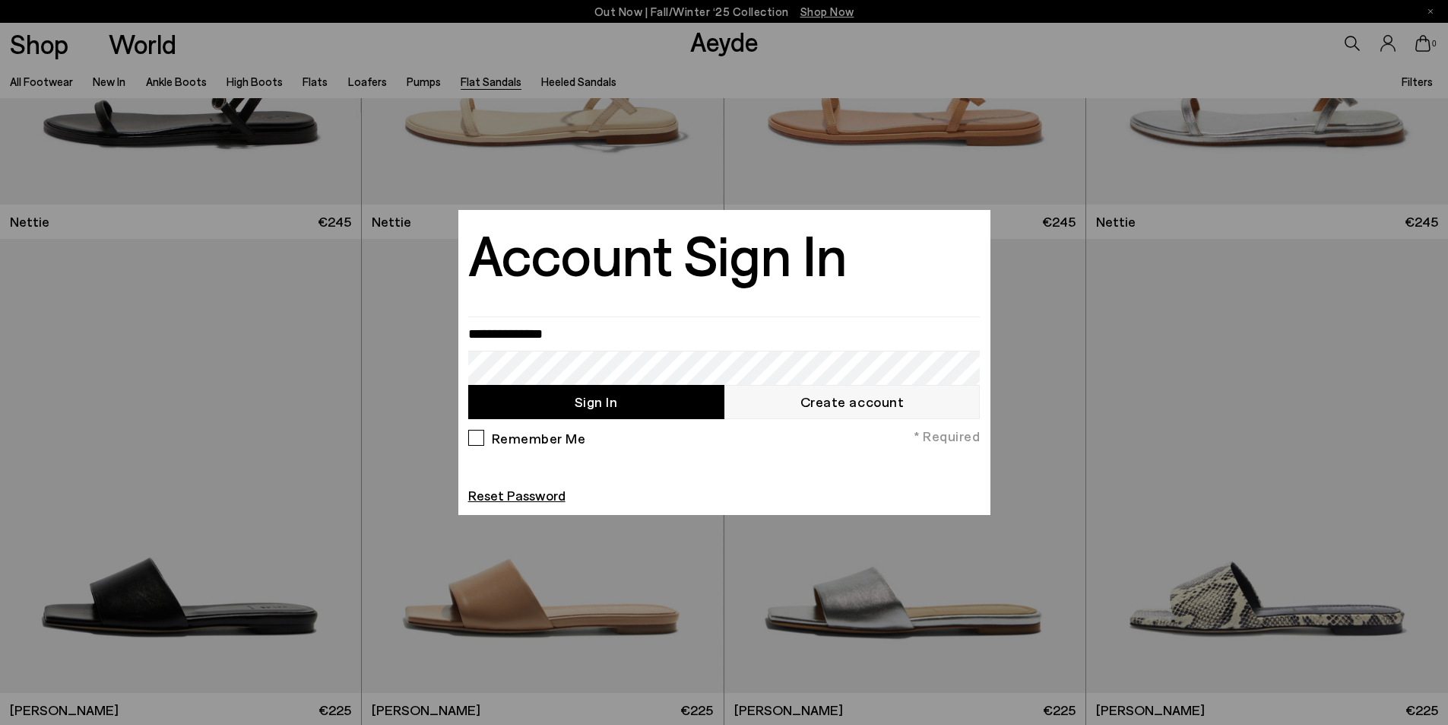
click at [889, 407] on link "Create account" at bounding box center [853, 402] width 256 height 34
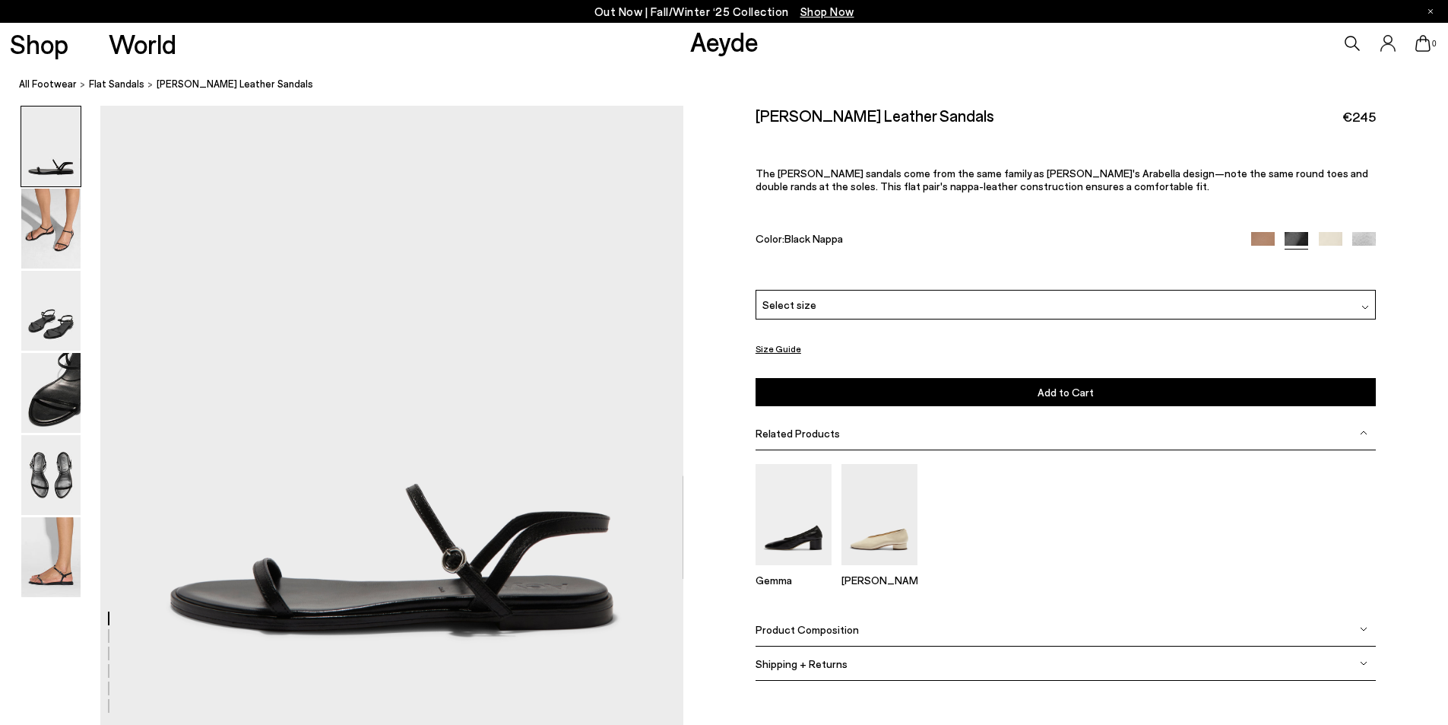
click at [783, 345] on button "Size Guide" at bounding box center [779, 348] width 46 height 19
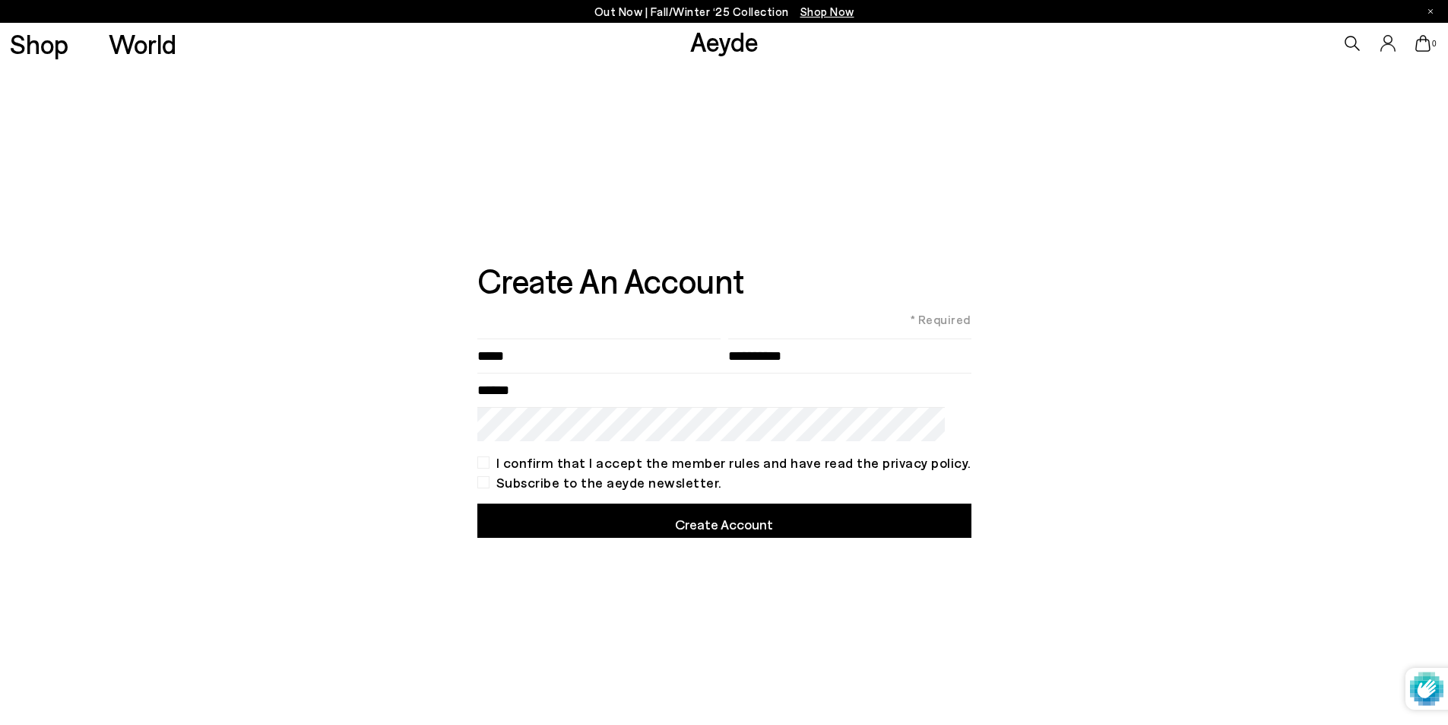
type input"] "*****"
click at [793, 365] on input"] "text" at bounding box center [849, 355] width 243 height 34
type input"] "********"
click at [624, 395] on input "Email" at bounding box center [724, 390] width 494 height 34
type input "**********"
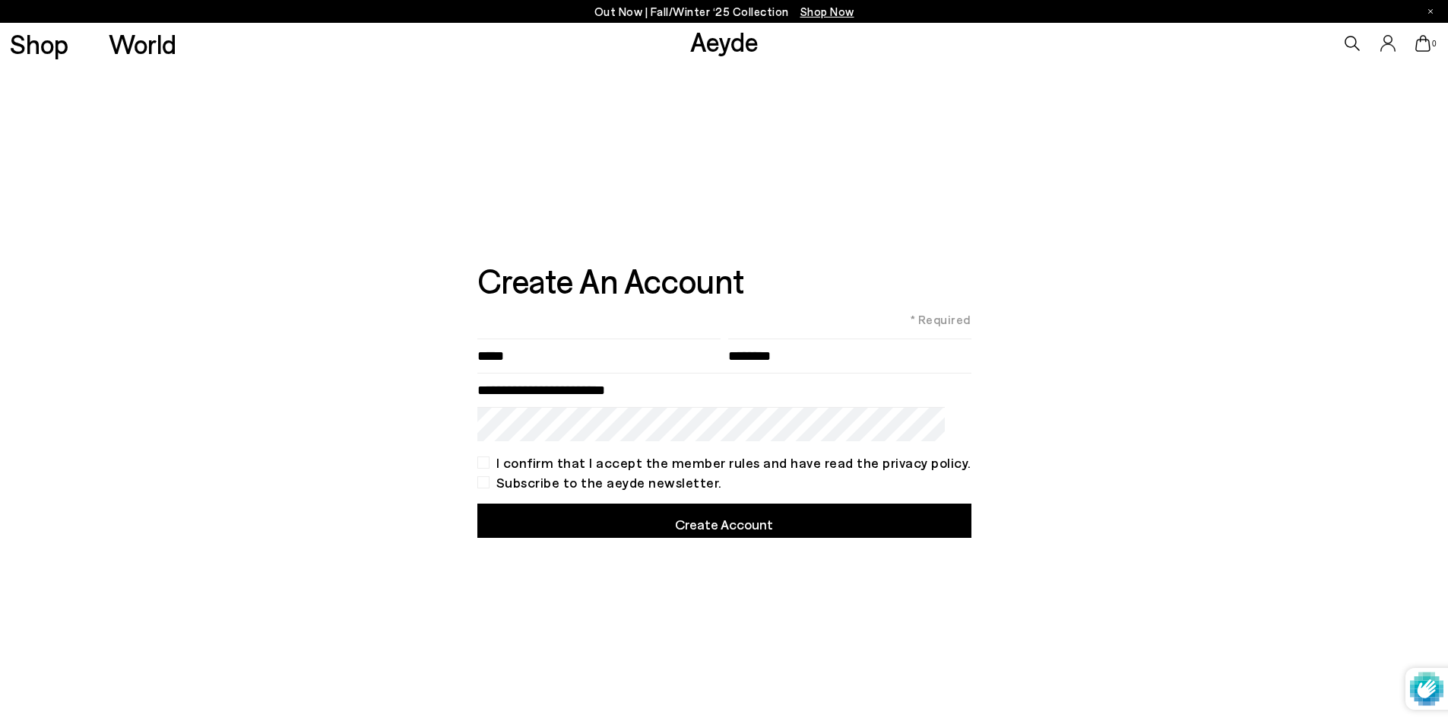
click at [735, 526] on button "Create Account" at bounding box center [724, 520] width 494 height 34
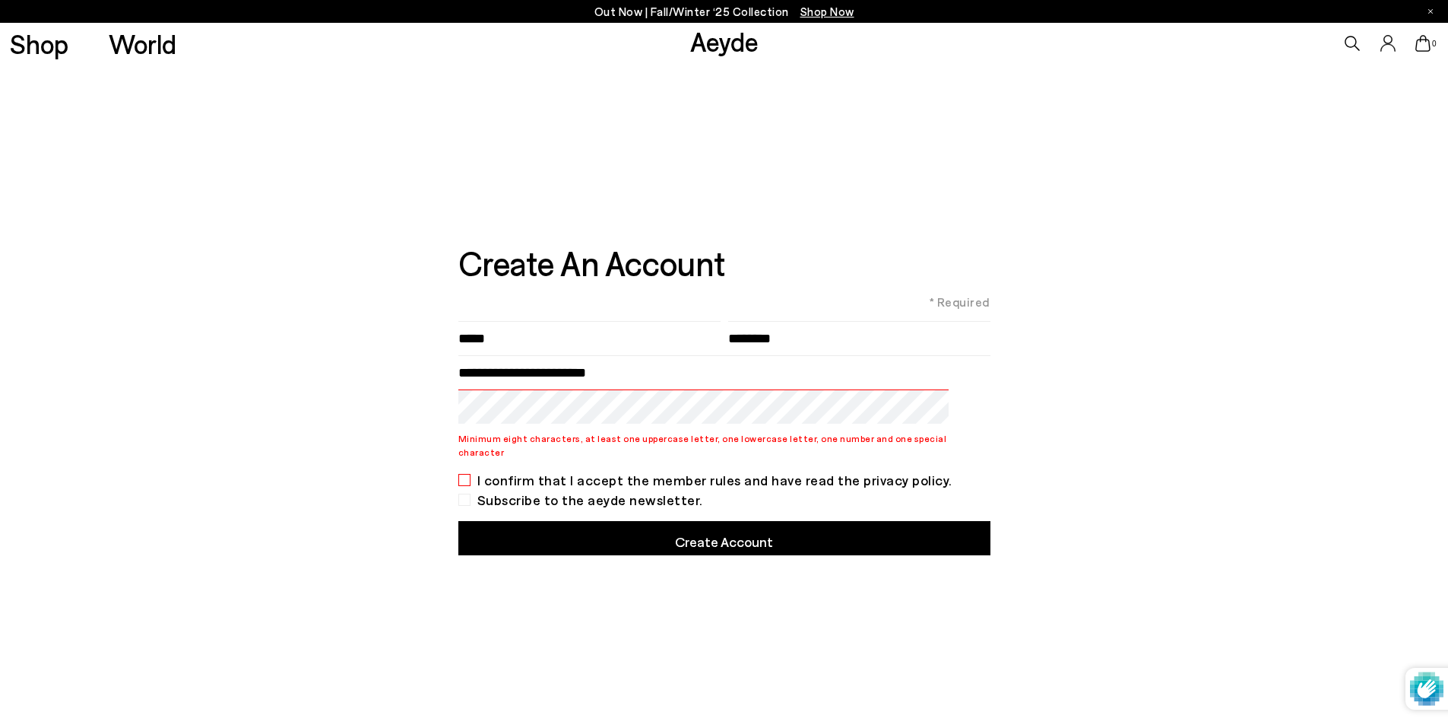
click at [430, 398] on div "**********" at bounding box center [724, 396] width 1448 height 664
click at [487, 474] on div "I confirm that I accept the member rules and have read the privacy policy." at bounding box center [724, 480] width 532 height 12
click at [540, 537] on button "Create Account" at bounding box center [724, 538] width 532 height 34
click at [750, 537] on button "Create Account" at bounding box center [724, 538] width 532 height 34
click at [664, 536] on button "Create Account" at bounding box center [724, 538] width 532 height 34
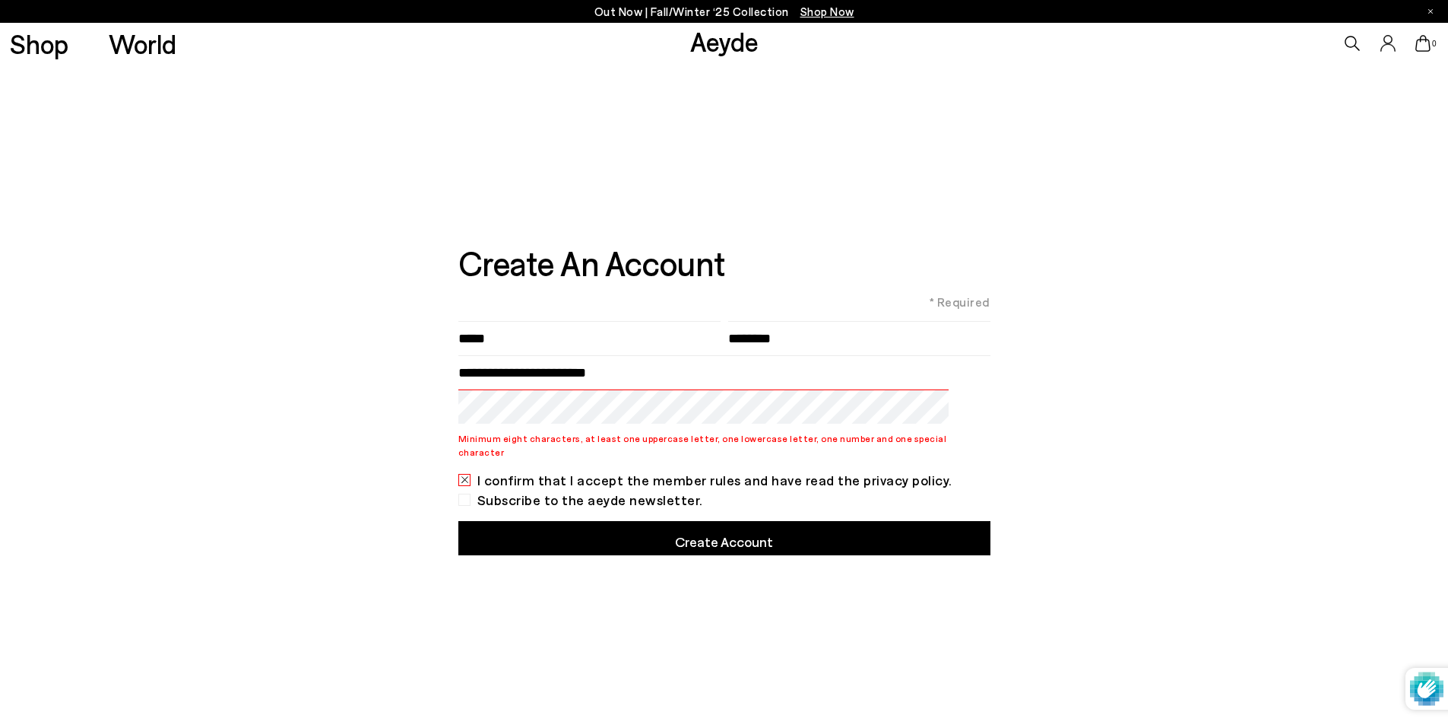
click at [400, 388] on div "**********" at bounding box center [724, 396] width 1448 height 664
click at [674, 534] on button "Create Account" at bounding box center [724, 538] width 532 height 34
click at [718, 538] on button "Create Account" at bounding box center [724, 538] width 532 height 34
